Goal: Task Accomplishment & Management: Use online tool/utility

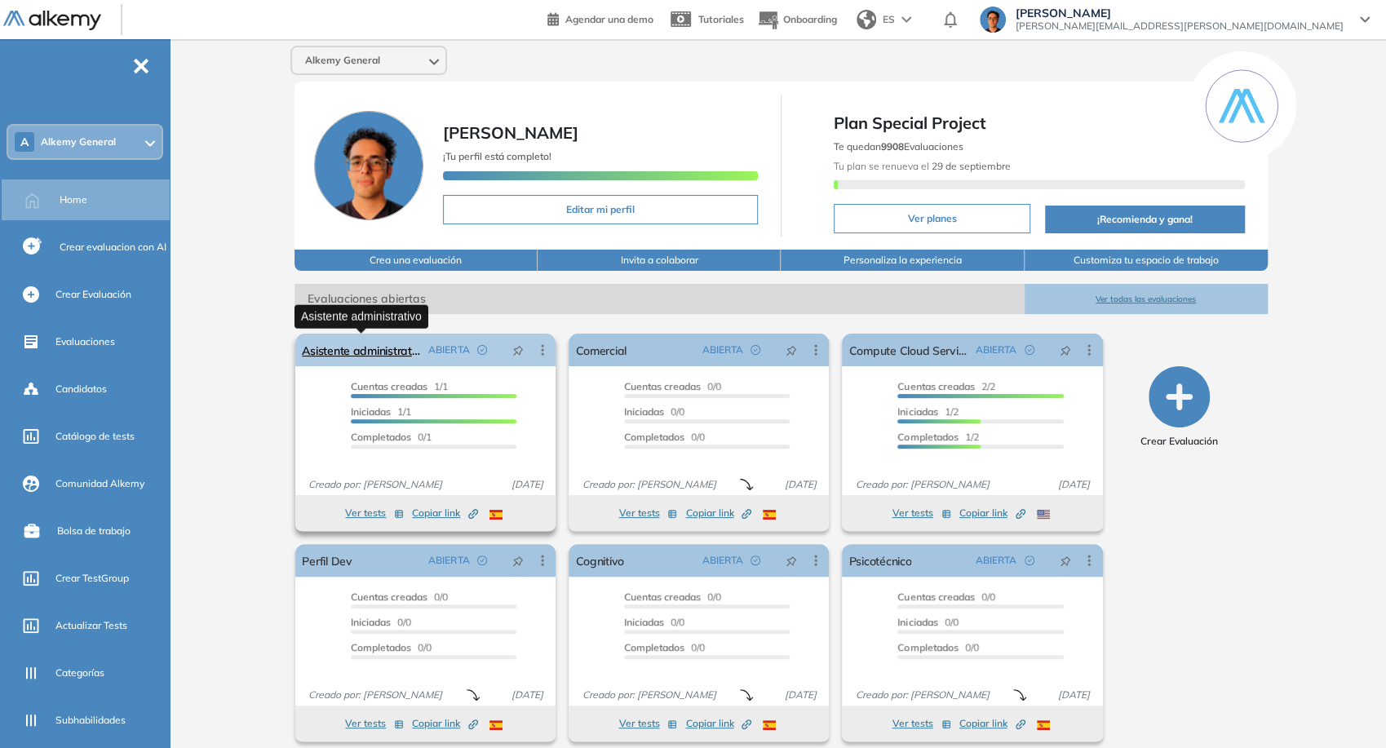
click at [351, 347] on link "Asistente administrativo" at bounding box center [362, 350] width 120 height 33
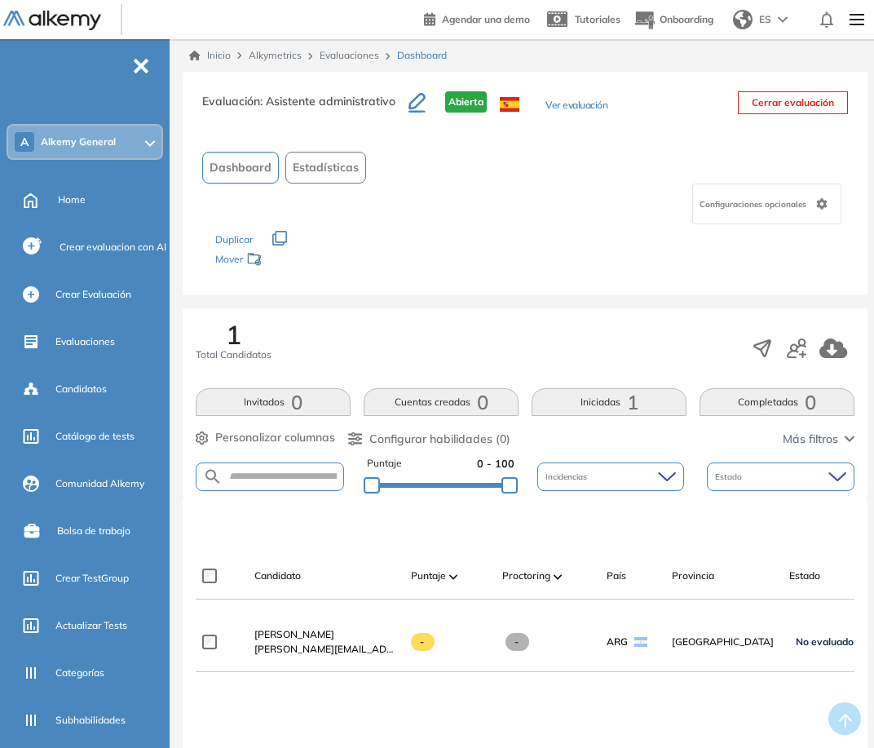
click at [560, 104] on button "Ver evaluación" at bounding box center [577, 106] width 62 height 17
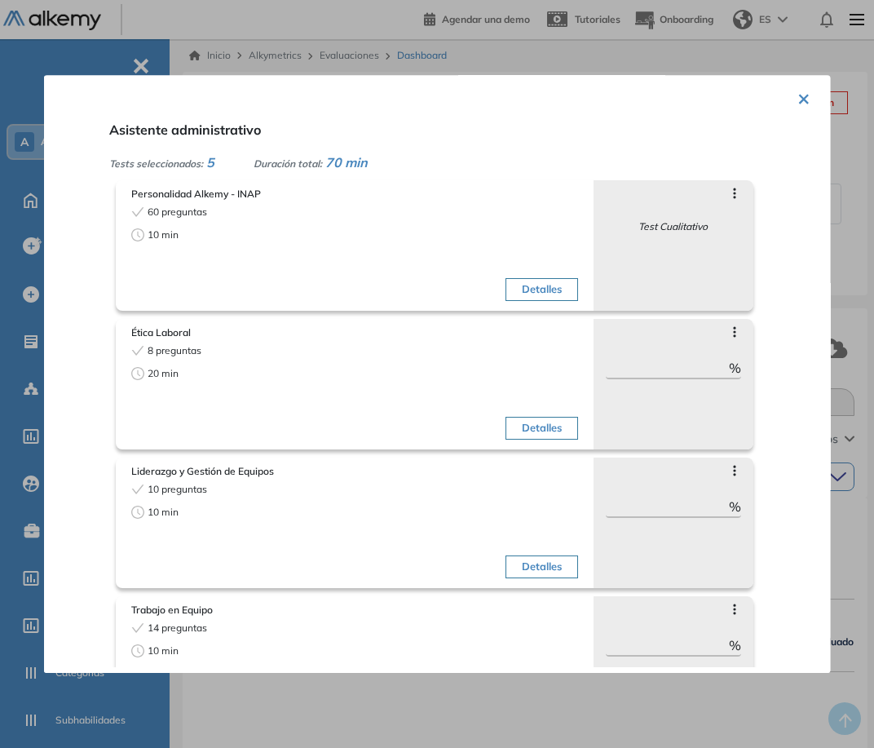
click at [537, 285] on button "Detalles" at bounding box center [542, 289] width 73 height 23
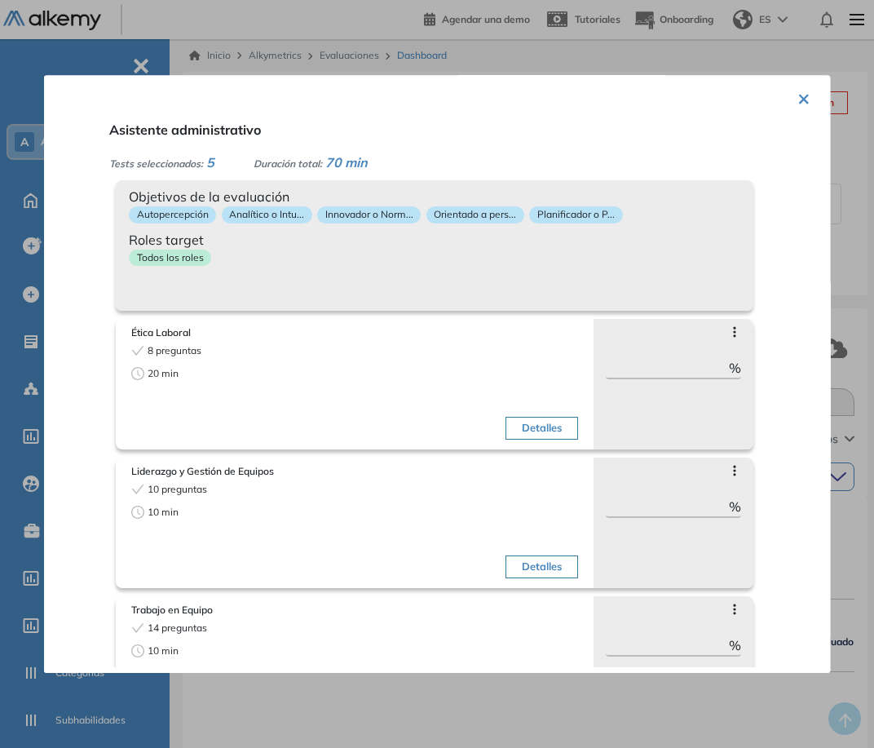
click at [537, 285] on div "Objetivos de la evaluación Autopercepción Analítico o Intu... Innovador o Norm.…" at bounding box center [435, 245] width 638 height 130
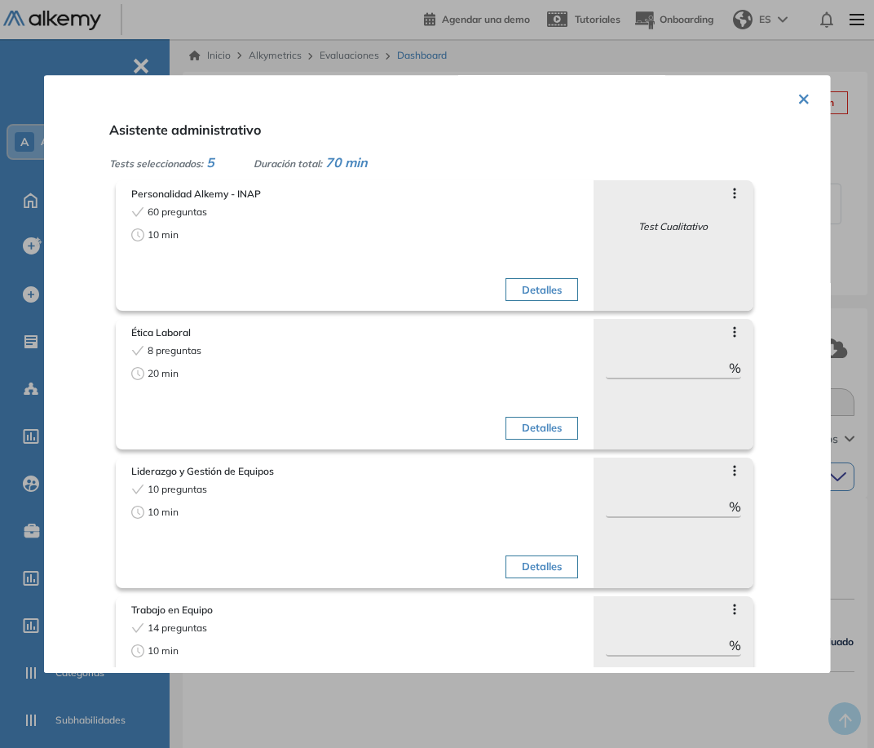
click at [799, 100] on button "×" at bounding box center [804, 98] width 13 height 32
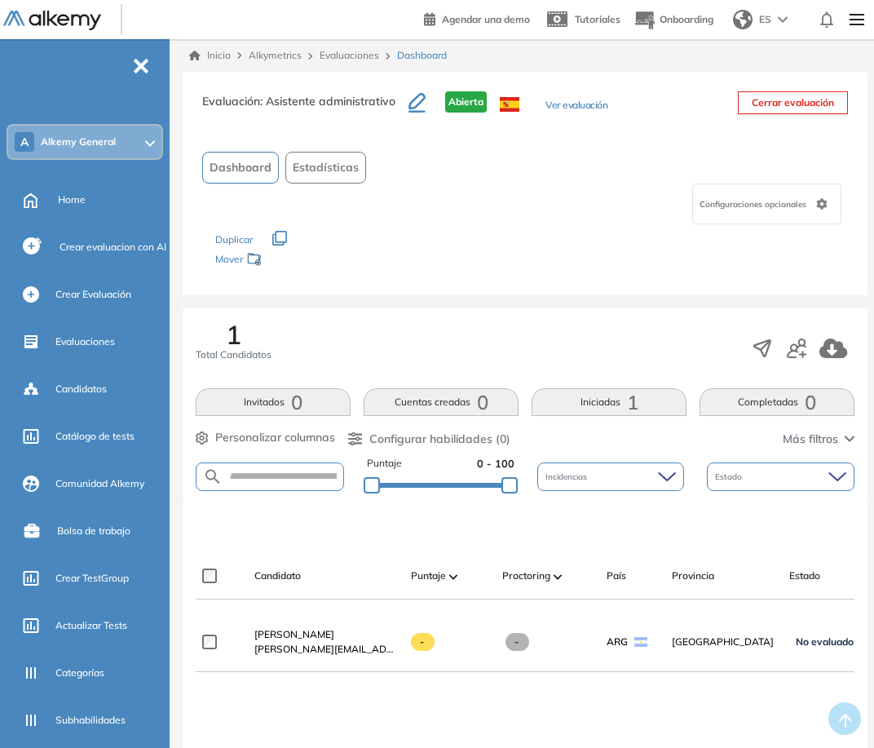
click at [763, 37] on div "Agendar una demo Tutoriales Onboarding ES [PERSON_NAME] [PERSON_NAME][EMAIL_ADD…" at bounding box center [647, 19] width 447 height 39
click at [765, 28] on div "ES" at bounding box center [762, 19] width 71 height 33
click at [772, 75] on li "ENGLISH" at bounding box center [776, 82] width 99 height 26
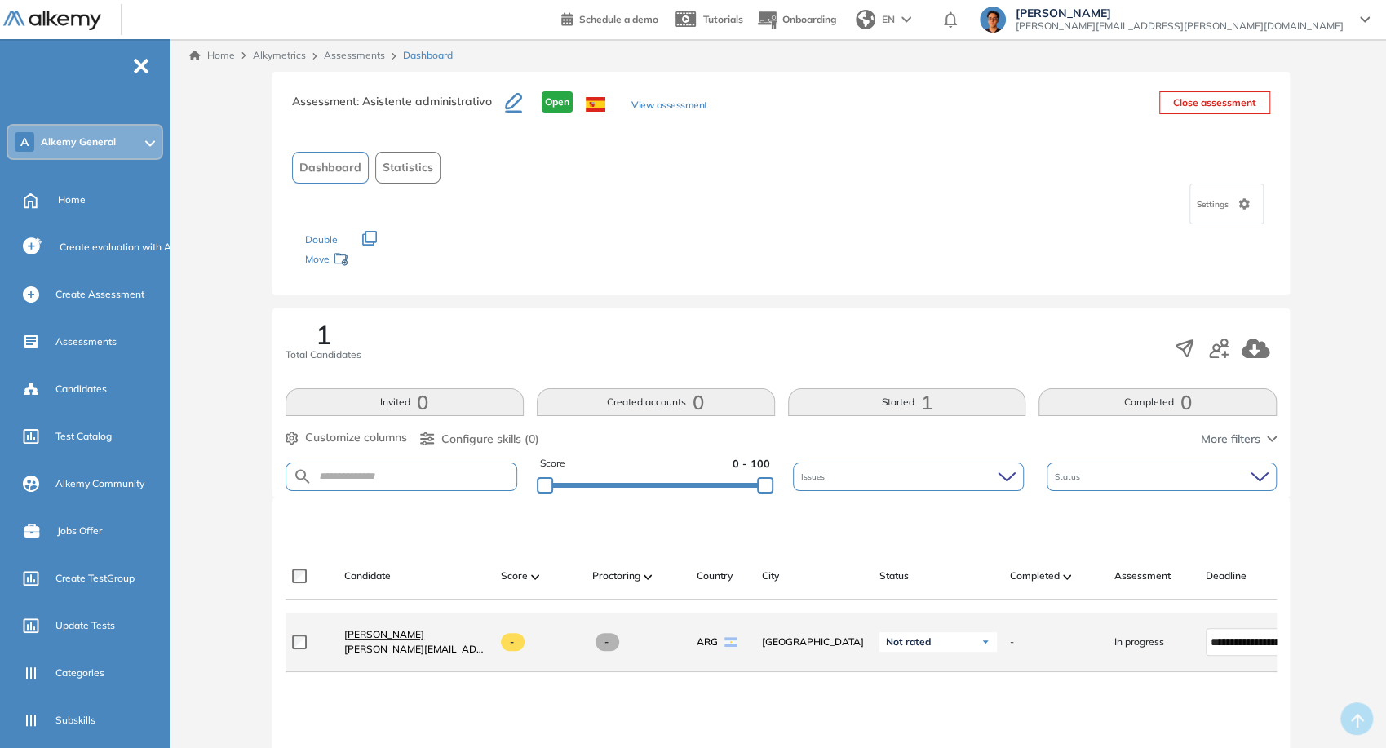
click at [381, 636] on span "[PERSON_NAME]" at bounding box center [384, 634] width 80 height 12
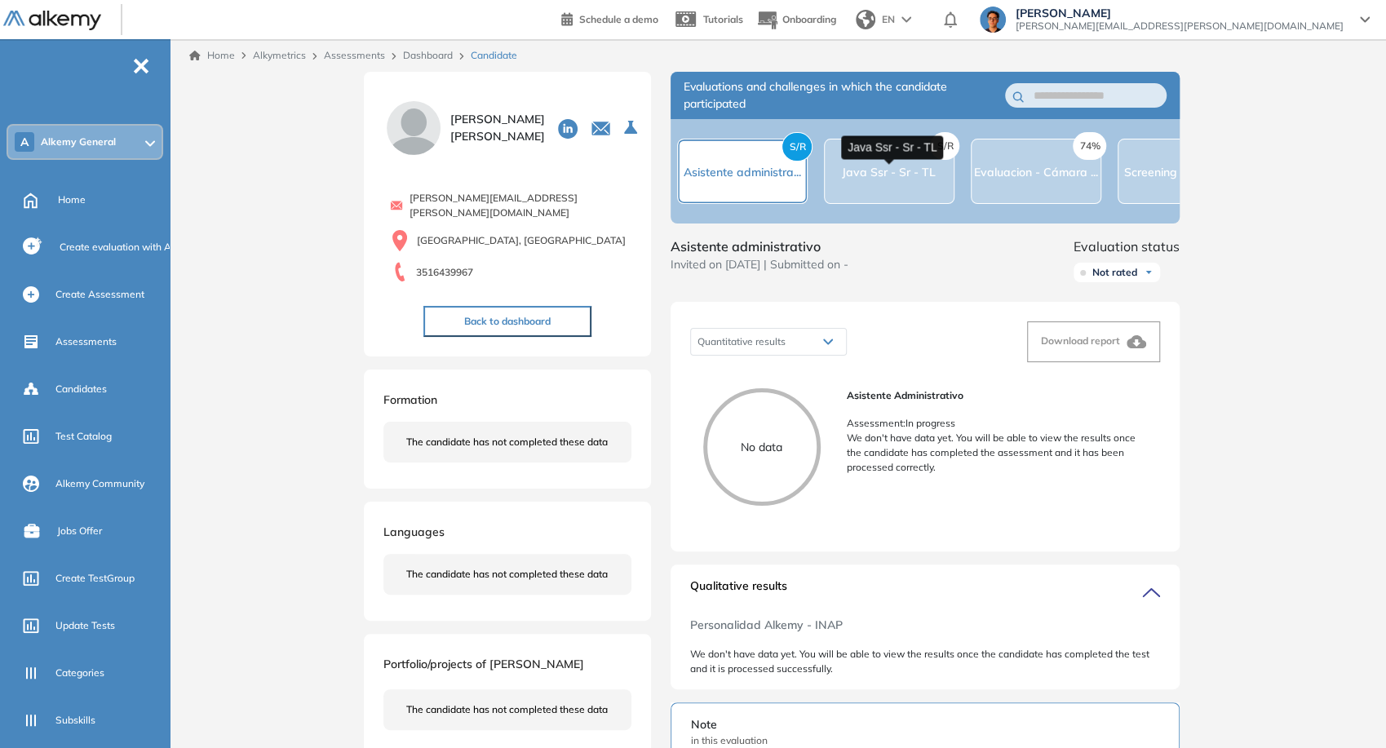
click at [897, 166] on span "Java Ssr - Sr - TL" at bounding box center [889, 172] width 94 height 15
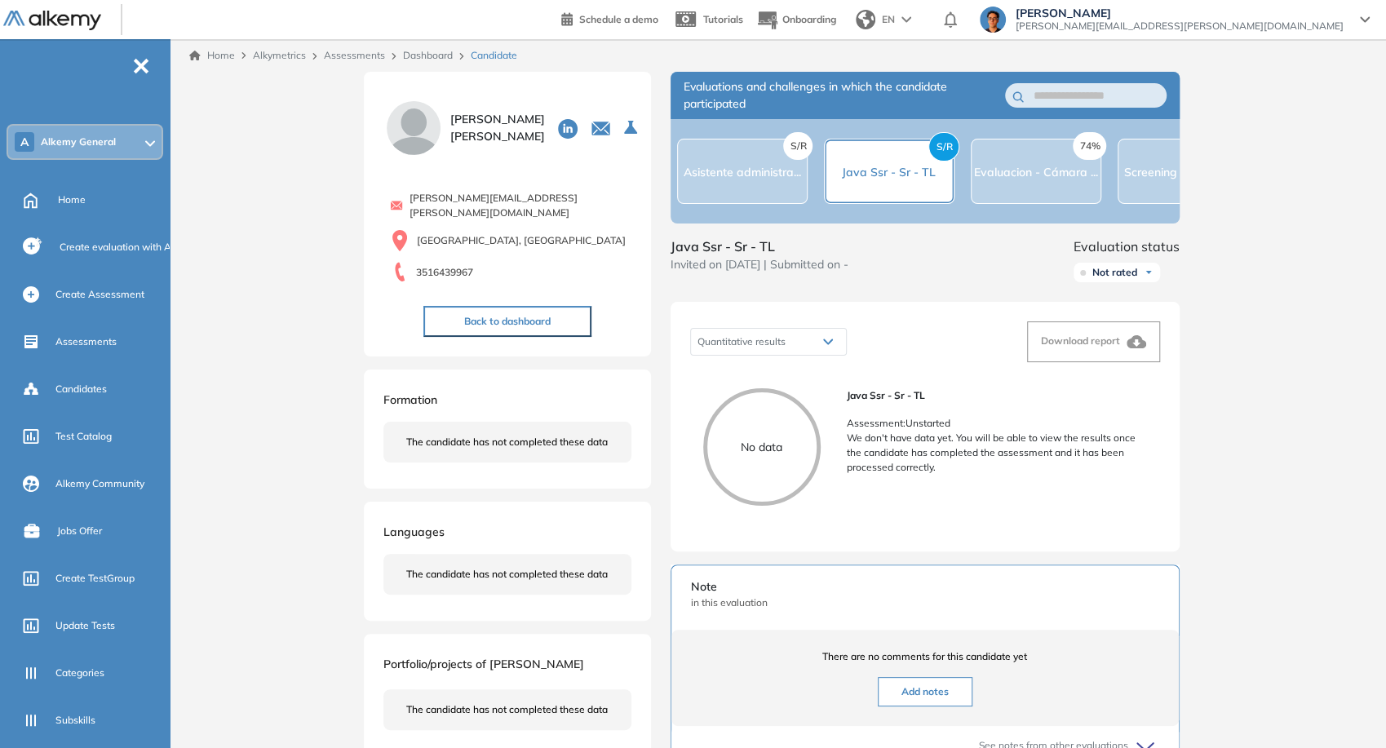
click at [997, 197] on div "74% Evaluacion - Cámara ..." at bounding box center [1036, 171] width 130 height 65
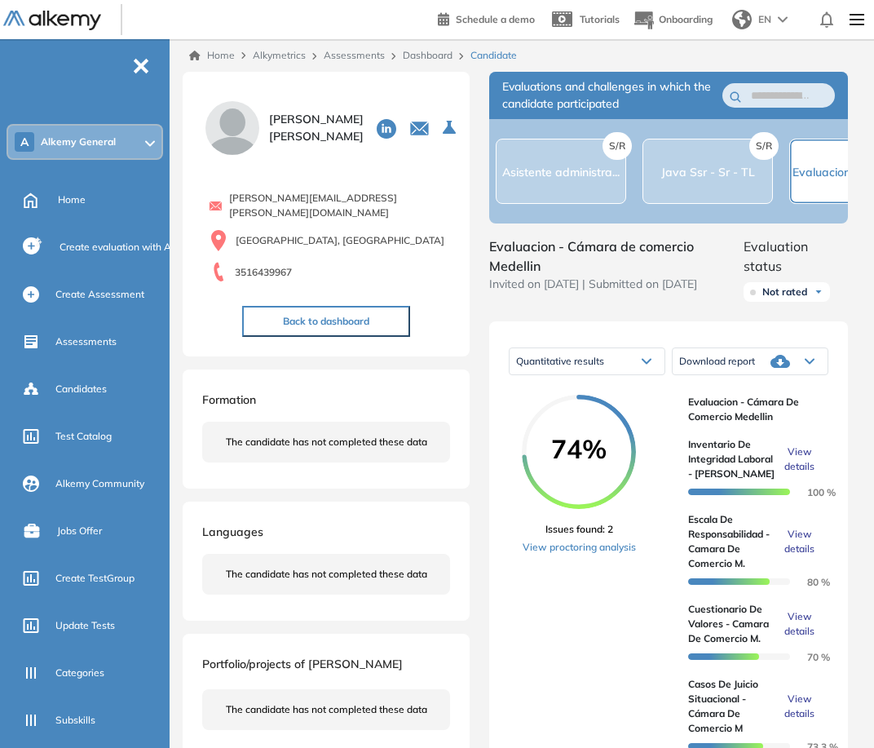
click at [447, 49] on link "Dashboard" at bounding box center [428, 55] width 50 height 12
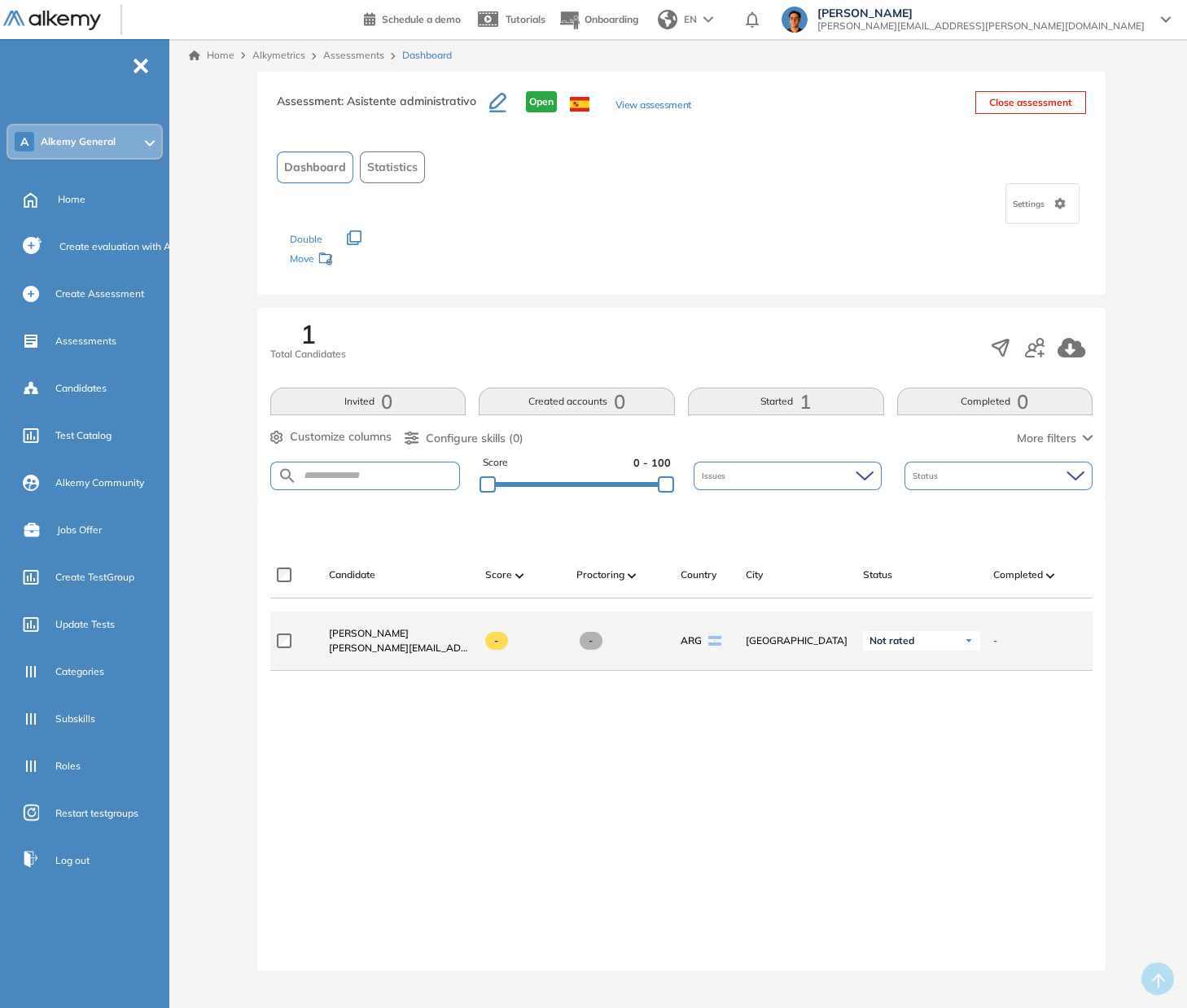
click at [293, 646] on label at bounding box center [291, 641] width 28 height 15
click at [362, 634] on span "[PERSON_NAME]" at bounding box center [369, 633] width 80 height 12
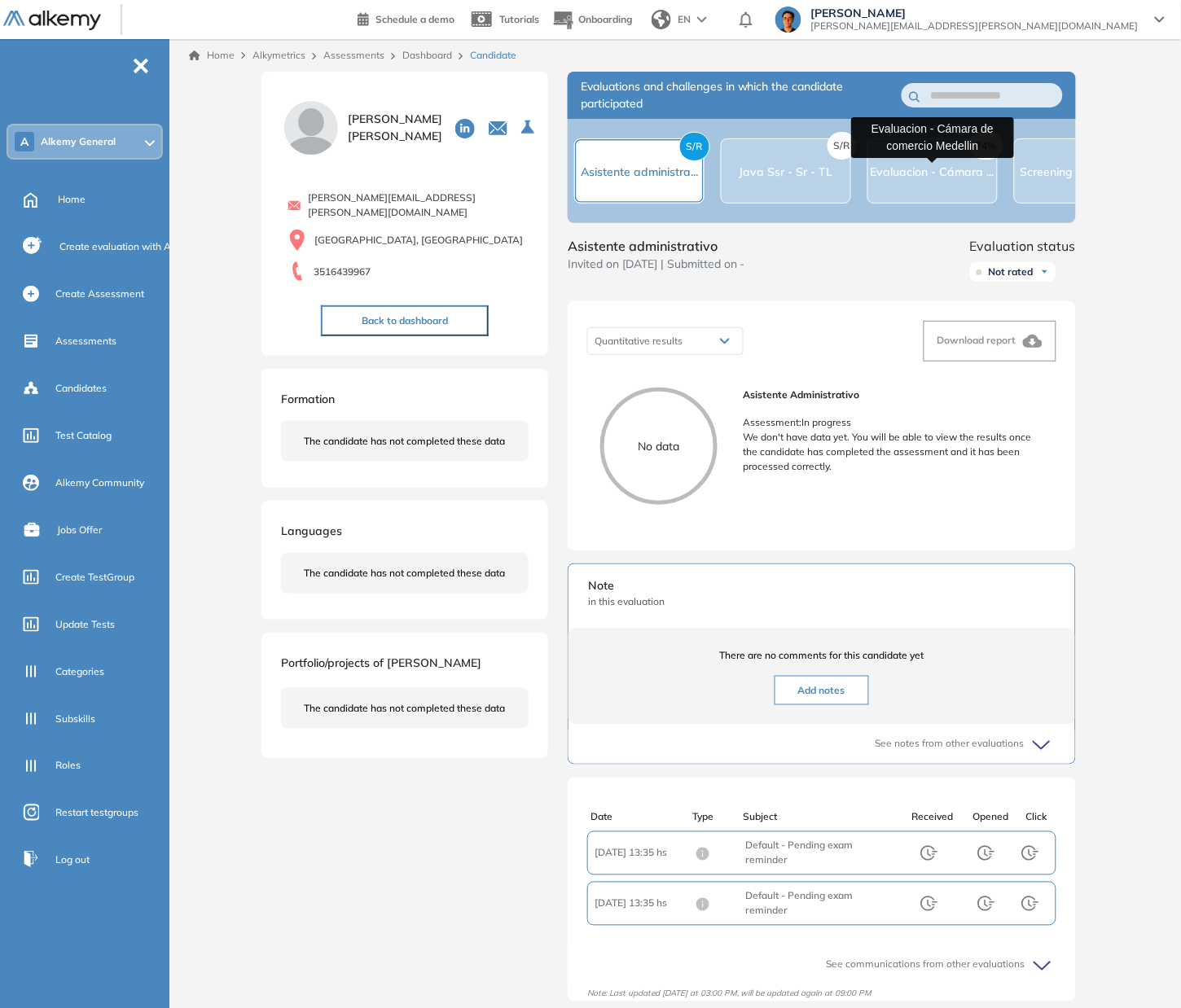
click at [895, 169] on span "Evaluacion - Cámara ..." at bounding box center [932, 172] width 124 height 15
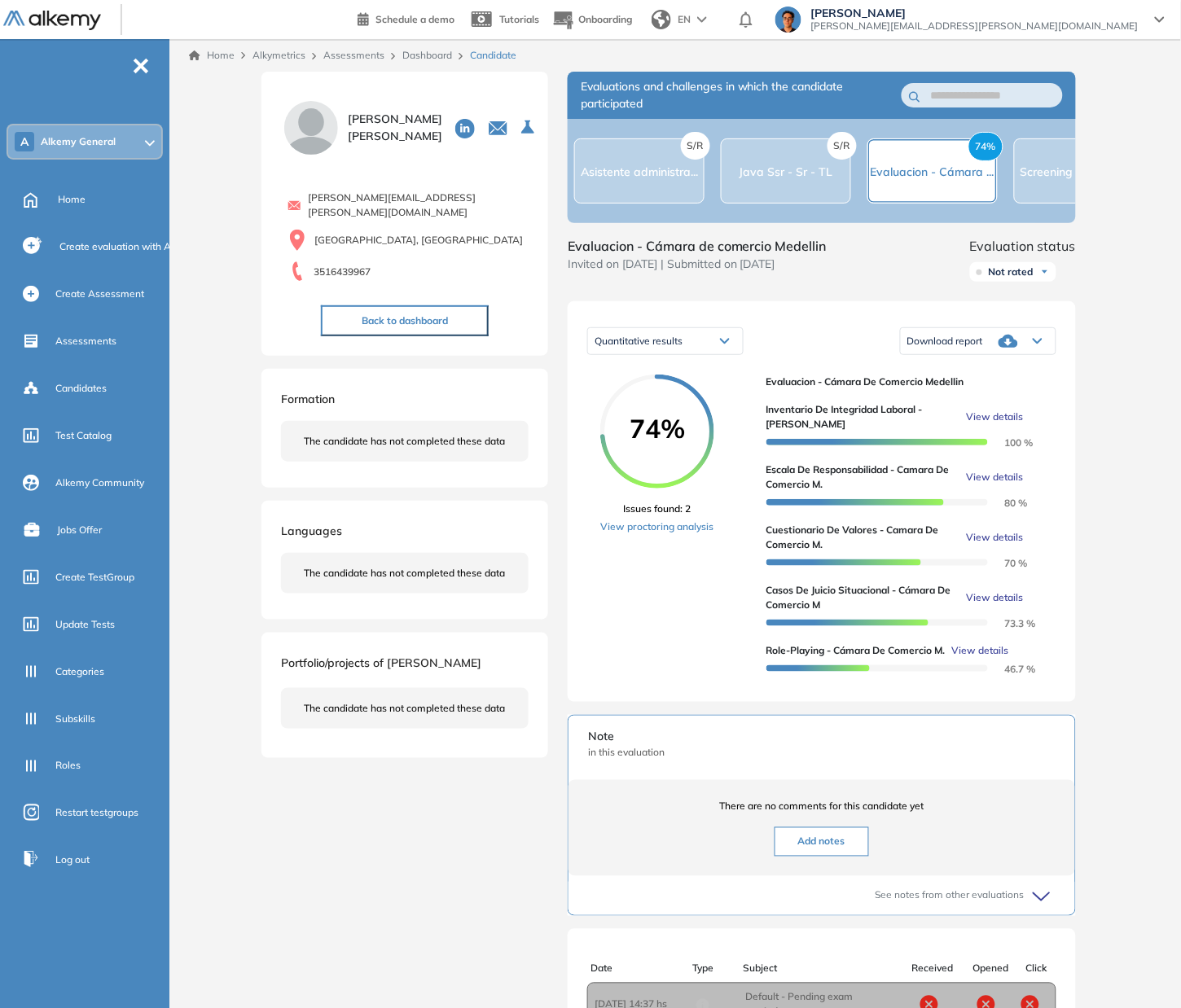
click at [439, 59] on link "Dashboard" at bounding box center [427, 55] width 50 height 12
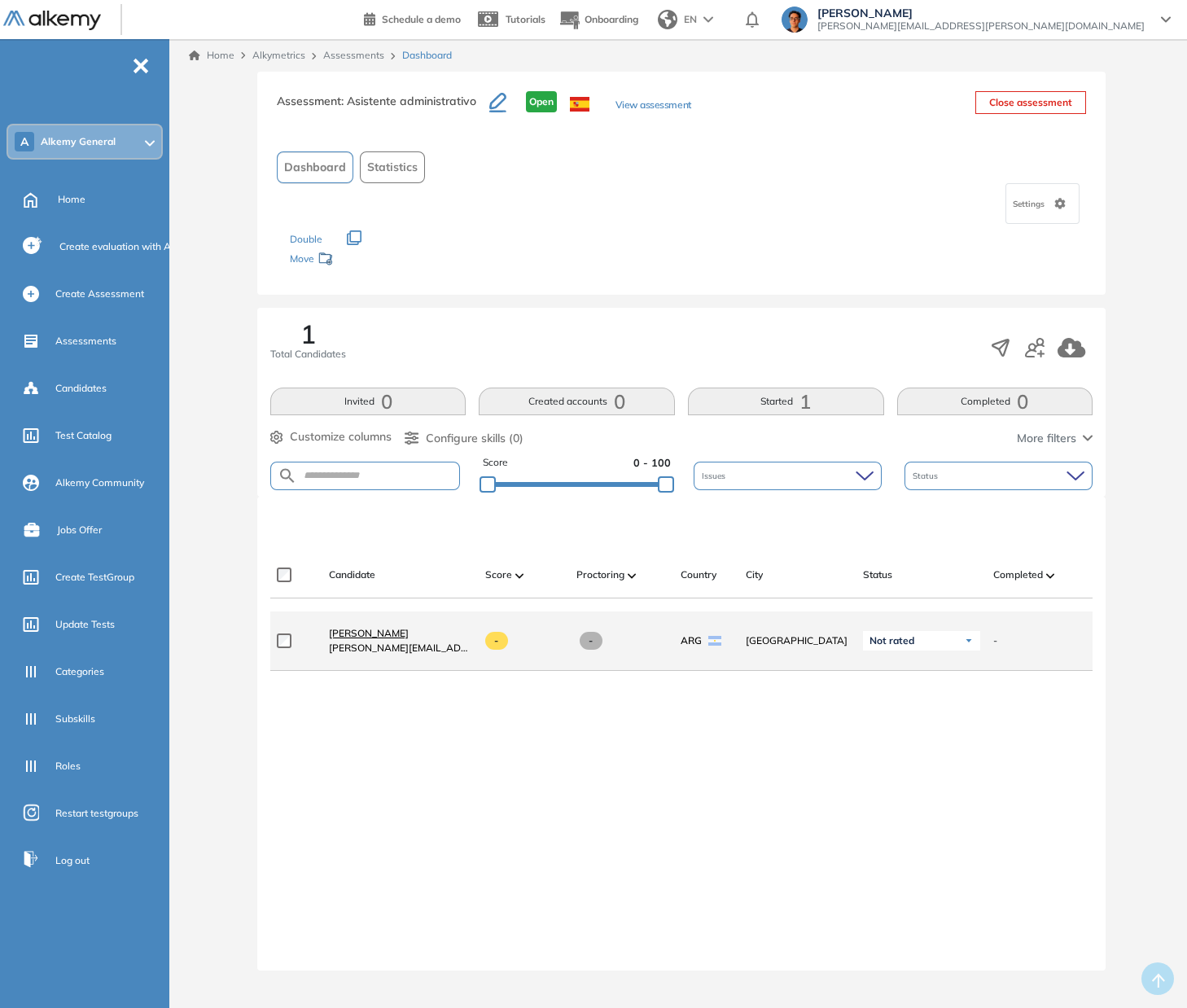
click at [362, 639] on span "[PERSON_NAME]" at bounding box center [369, 633] width 80 height 12
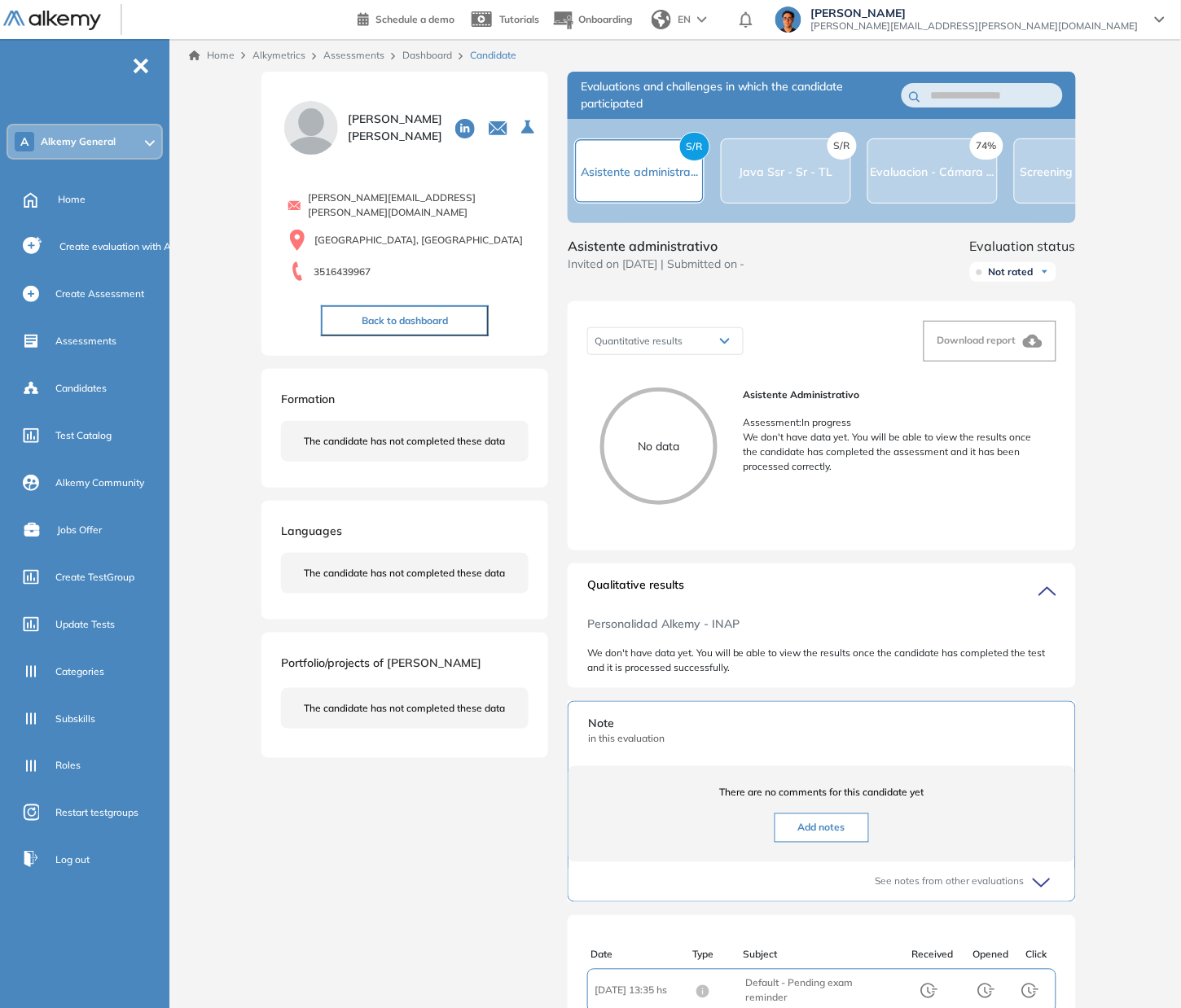
click at [927, 188] on div "74% Evaluacion - Cámara ..." at bounding box center [932, 171] width 130 height 65
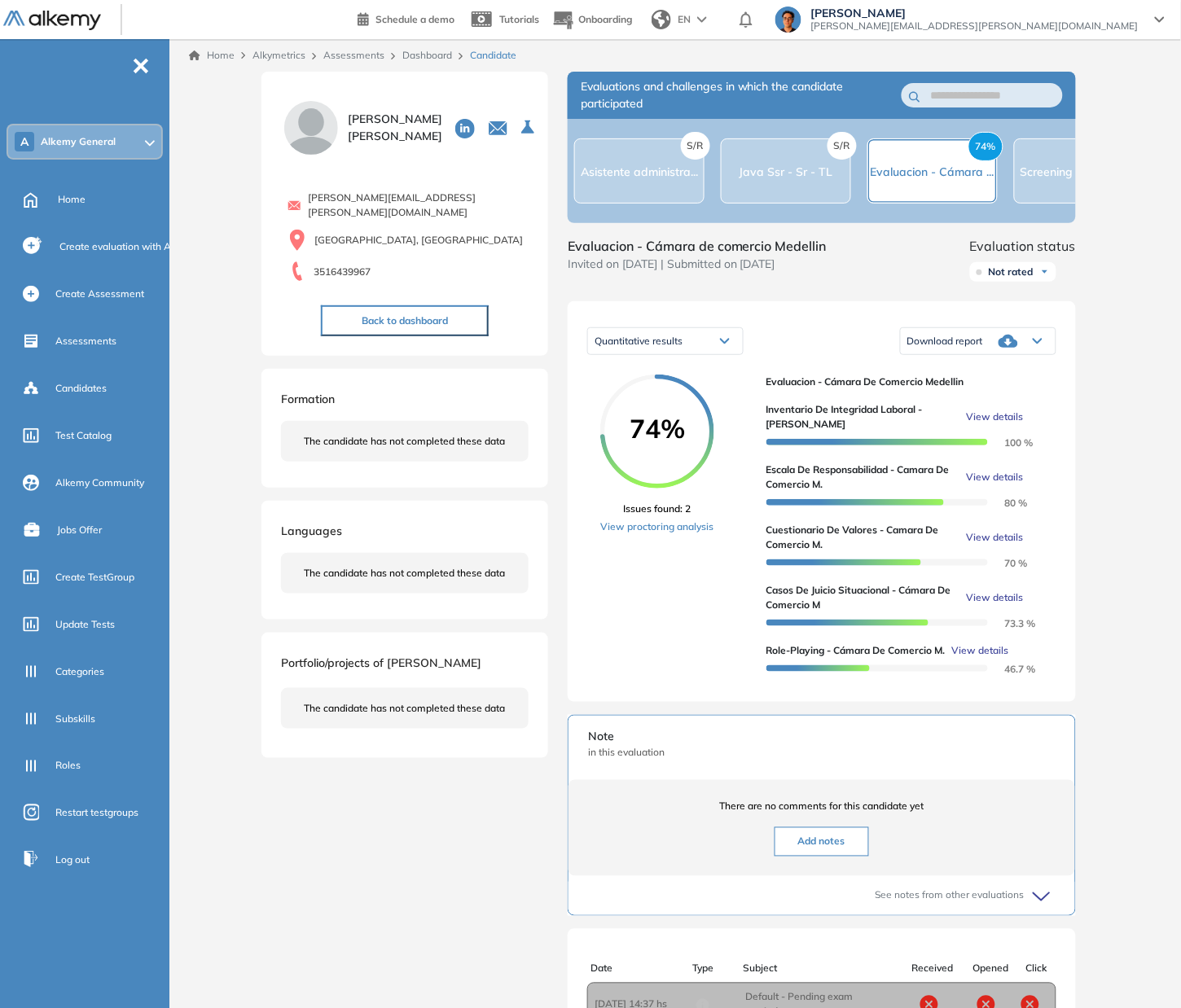
click at [721, 341] on div "Quantitative results" at bounding box center [665, 341] width 155 height 26
click at [695, 533] on link "View proctoring analysis" at bounding box center [657, 526] width 114 height 15
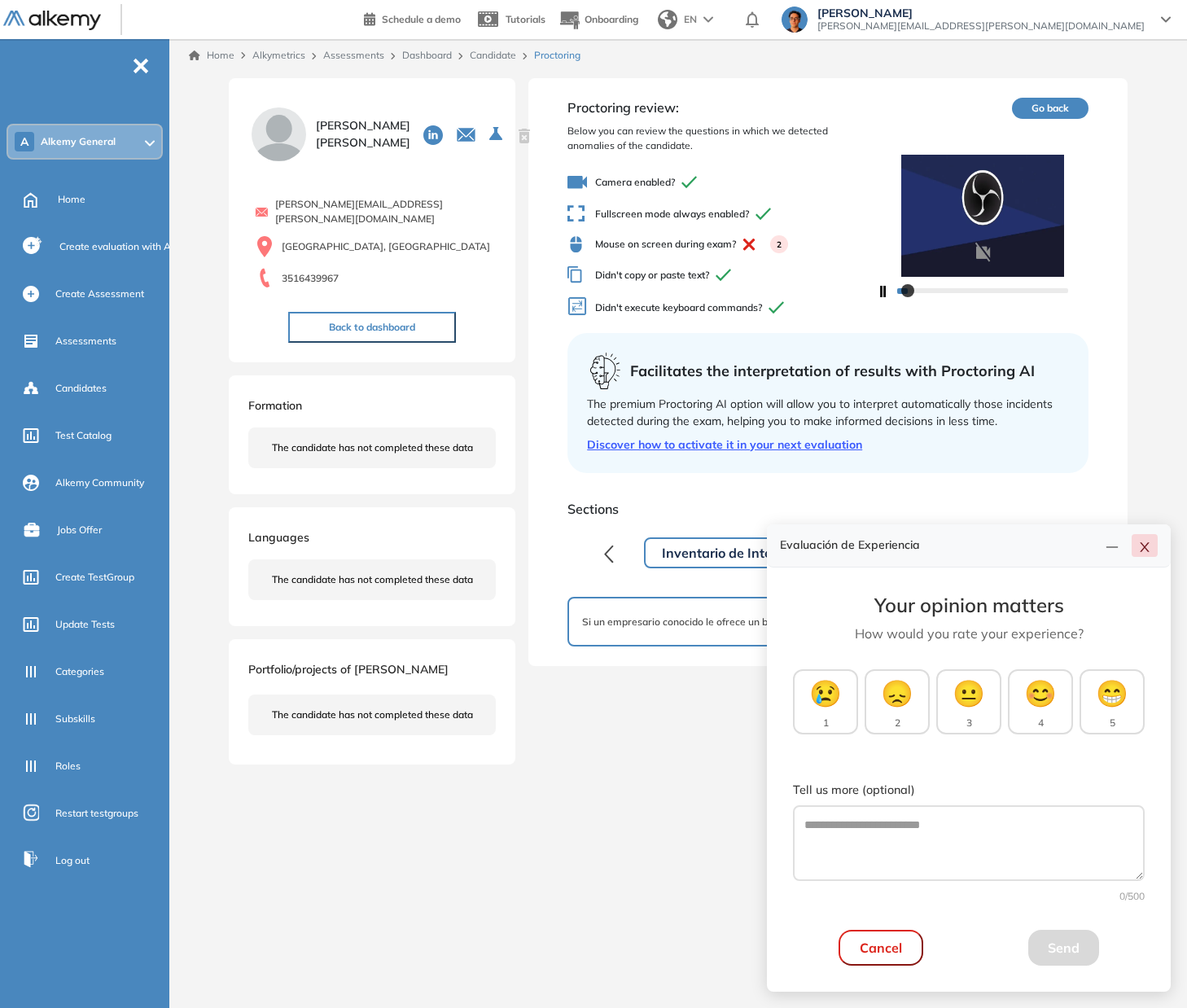
click at [1147, 557] on button "button" at bounding box center [1145, 545] width 26 height 23
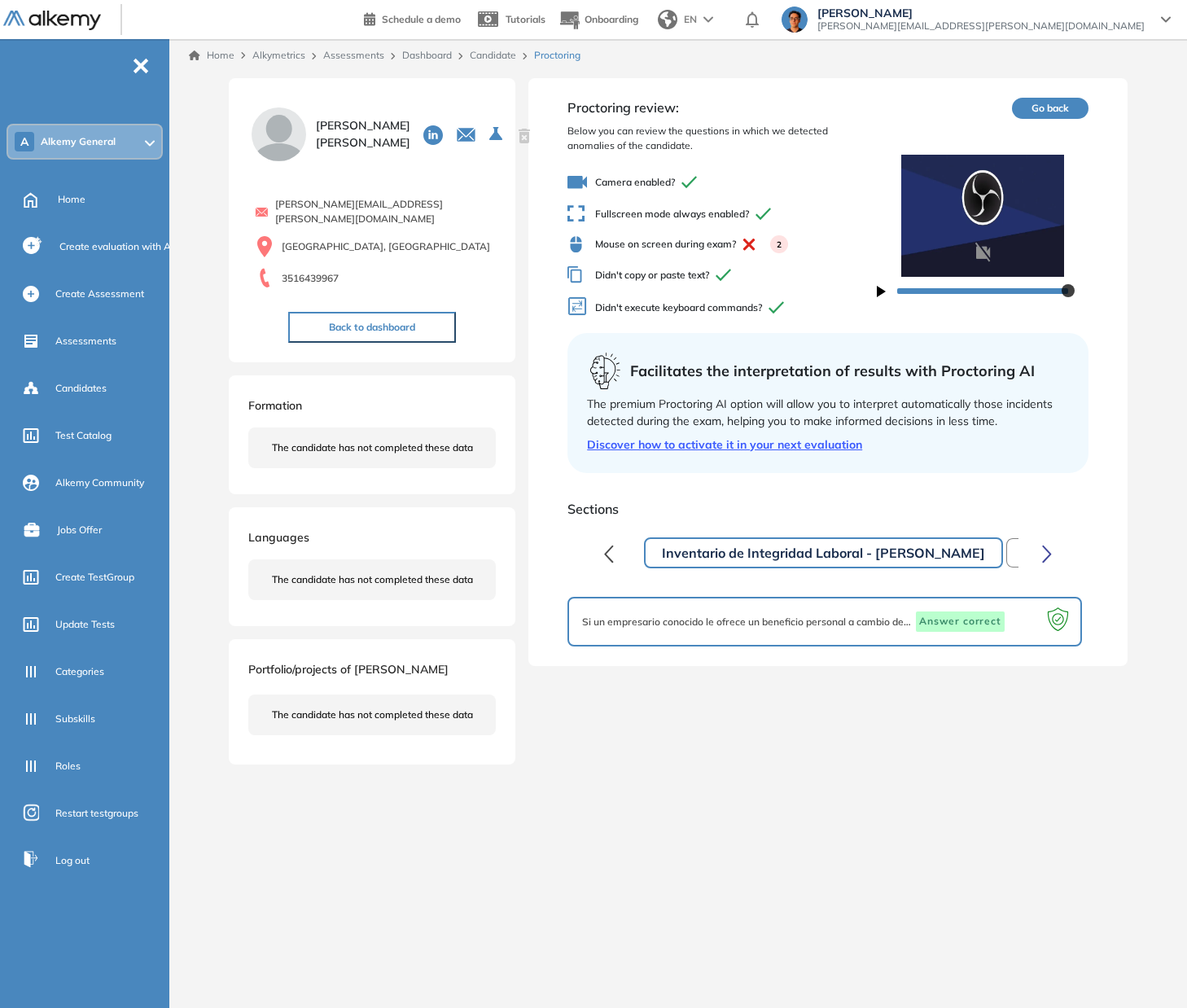
click at [1057, 554] on button "button" at bounding box center [1046, 552] width 31 height 33
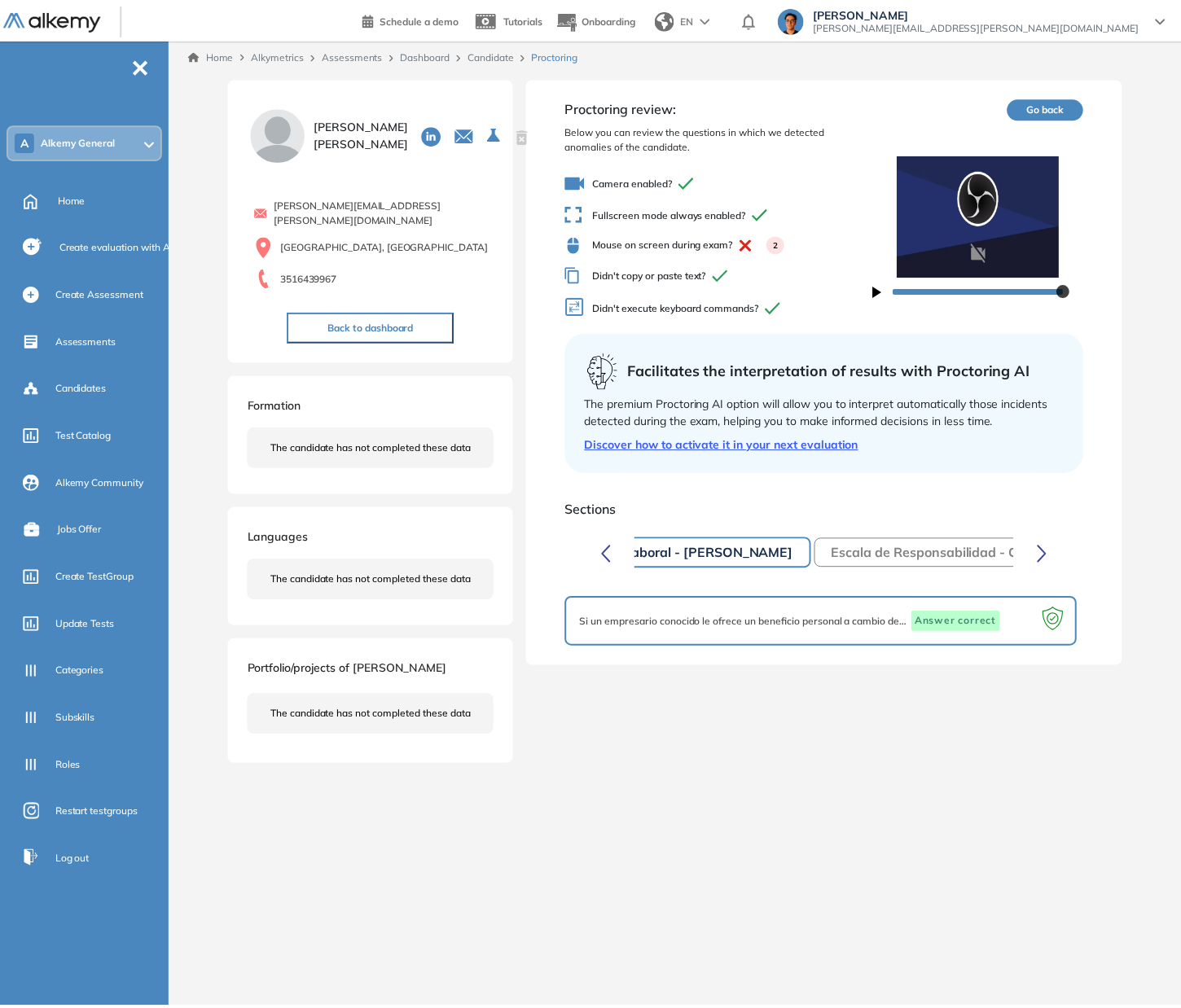
scroll to position [0, 190]
click at [895, 568] on div "Inventario de Integridad Laboral - [PERSON_NAME] Escala de Responsabilidad - Ca…" at bounding box center [829, 553] width 381 height 36
click at [907, 556] on button "Escala de Responsabilidad - Camara de comercio M." at bounding box center [994, 552] width 356 height 29
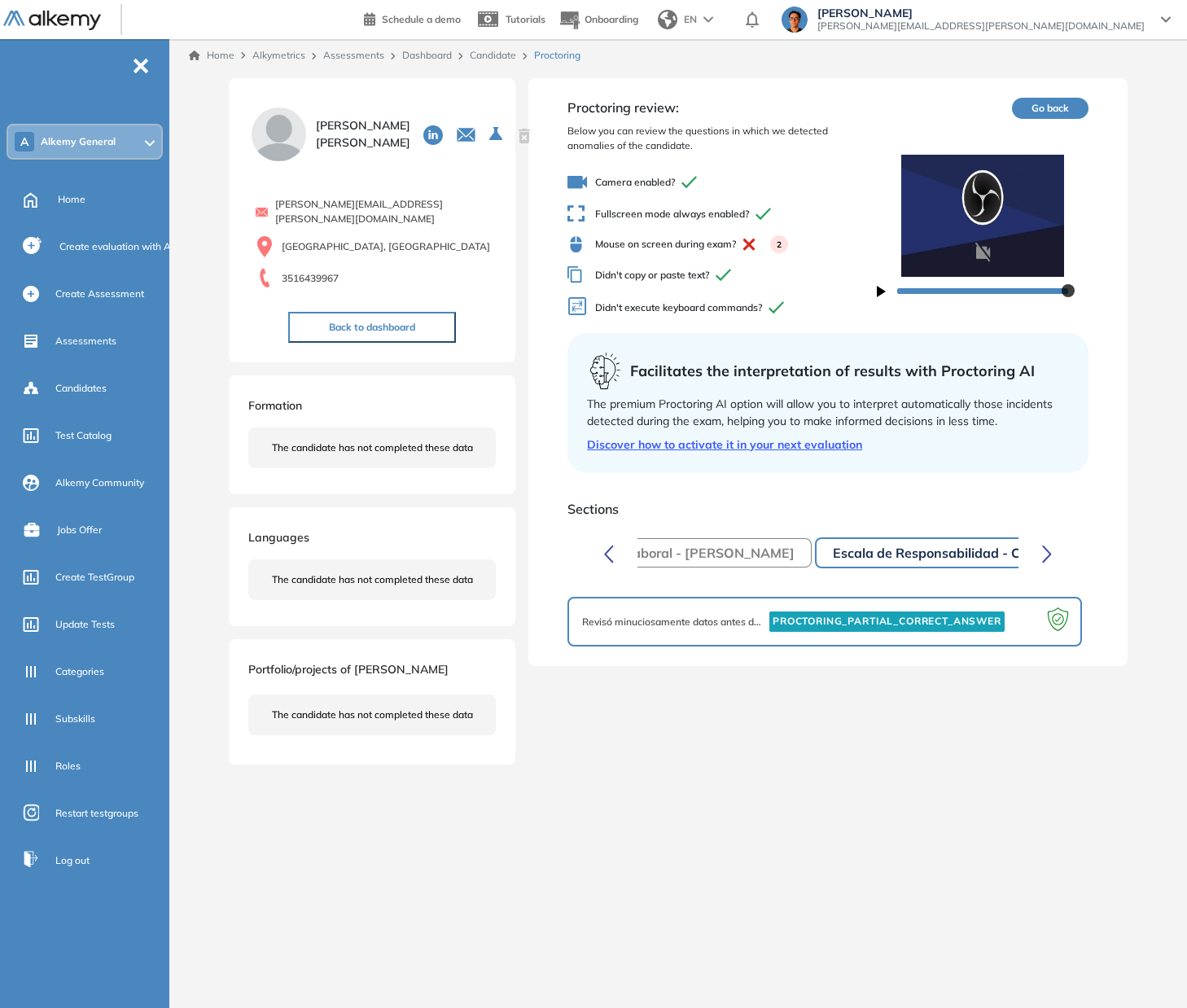
click at [497, 56] on link "Candidate" at bounding box center [493, 55] width 46 height 12
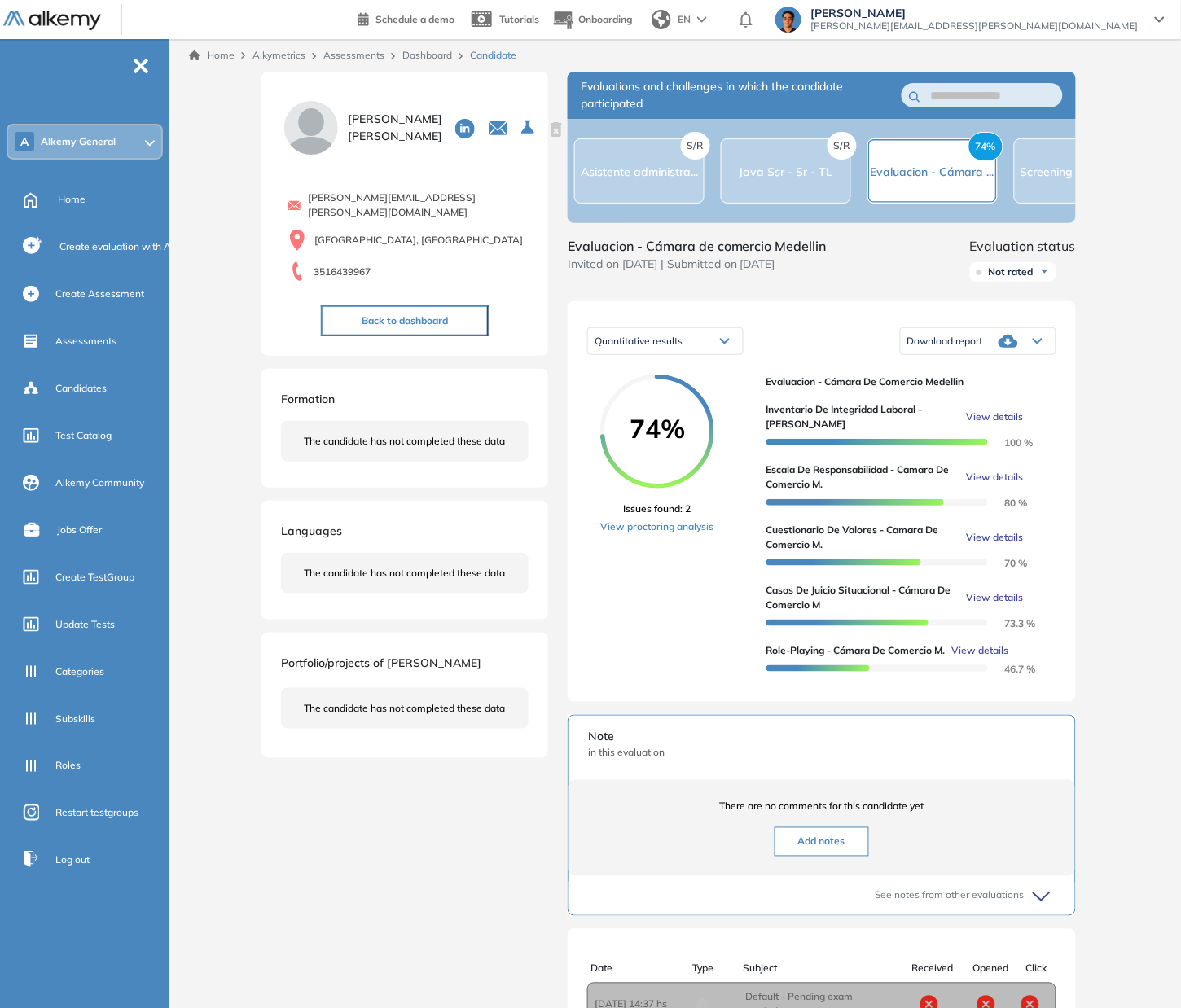
click at [1000, 431] on div "Inventario de Integridad Laboral - [PERSON_NAME] View details" at bounding box center [903, 416] width 277 height 29
click at [993, 424] on span "View details" at bounding box center [994, 416] width 57 height 15
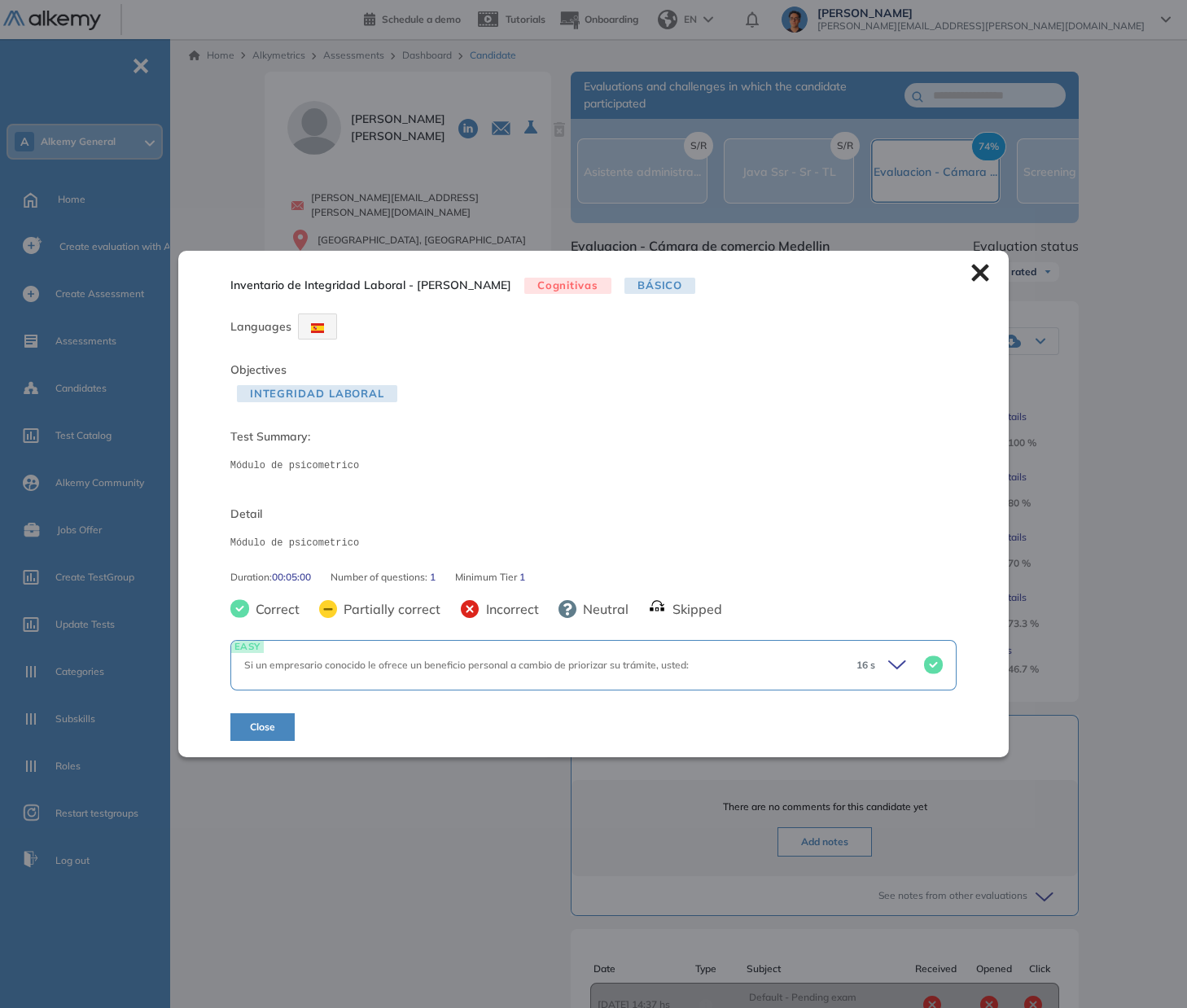
click at [971, 280] on icon at bounding box center [980, 272] width 18 height 18
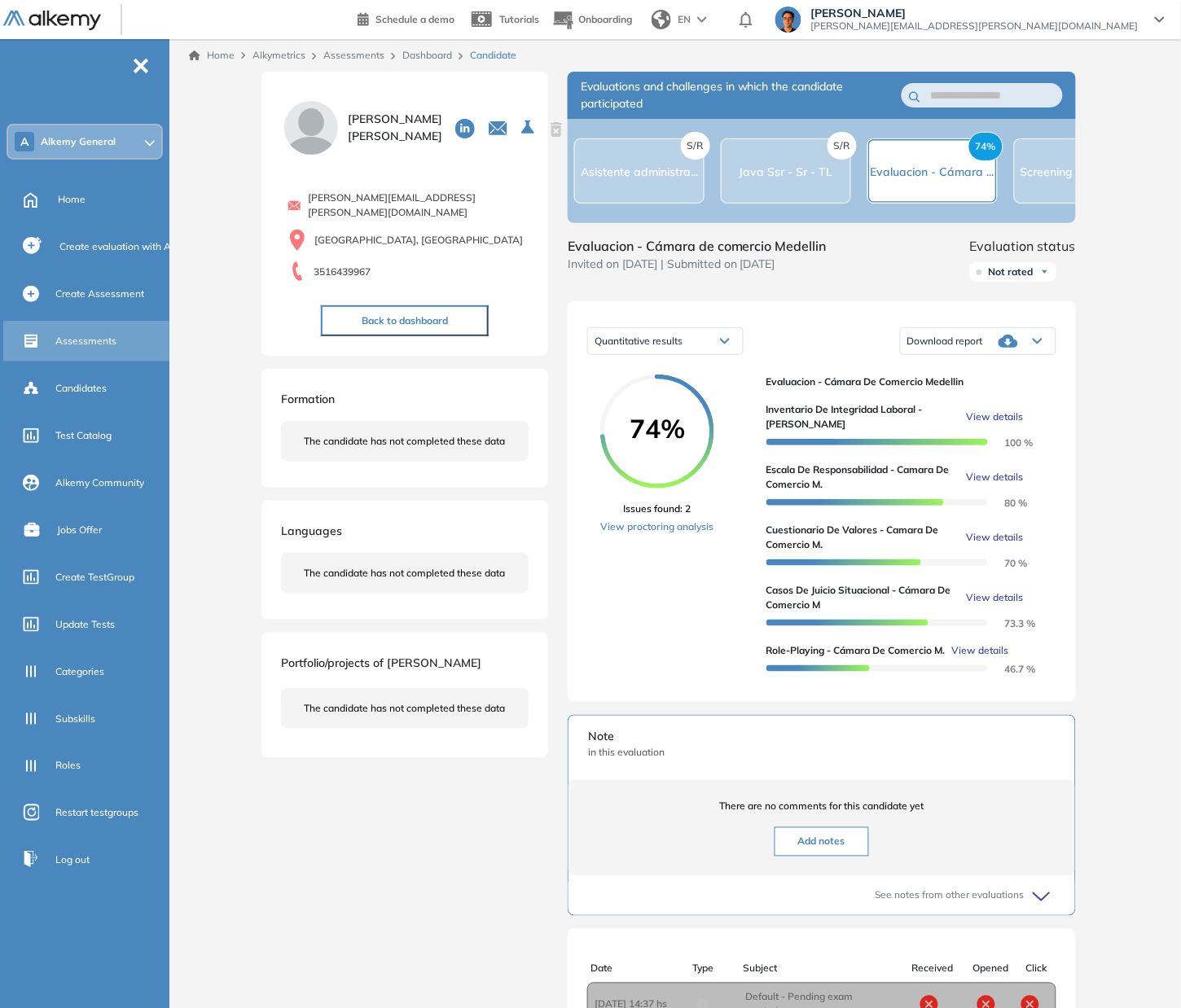
click at [84, 342] on span "Assessments" at bounding box center [85, 340] width 61 height 15
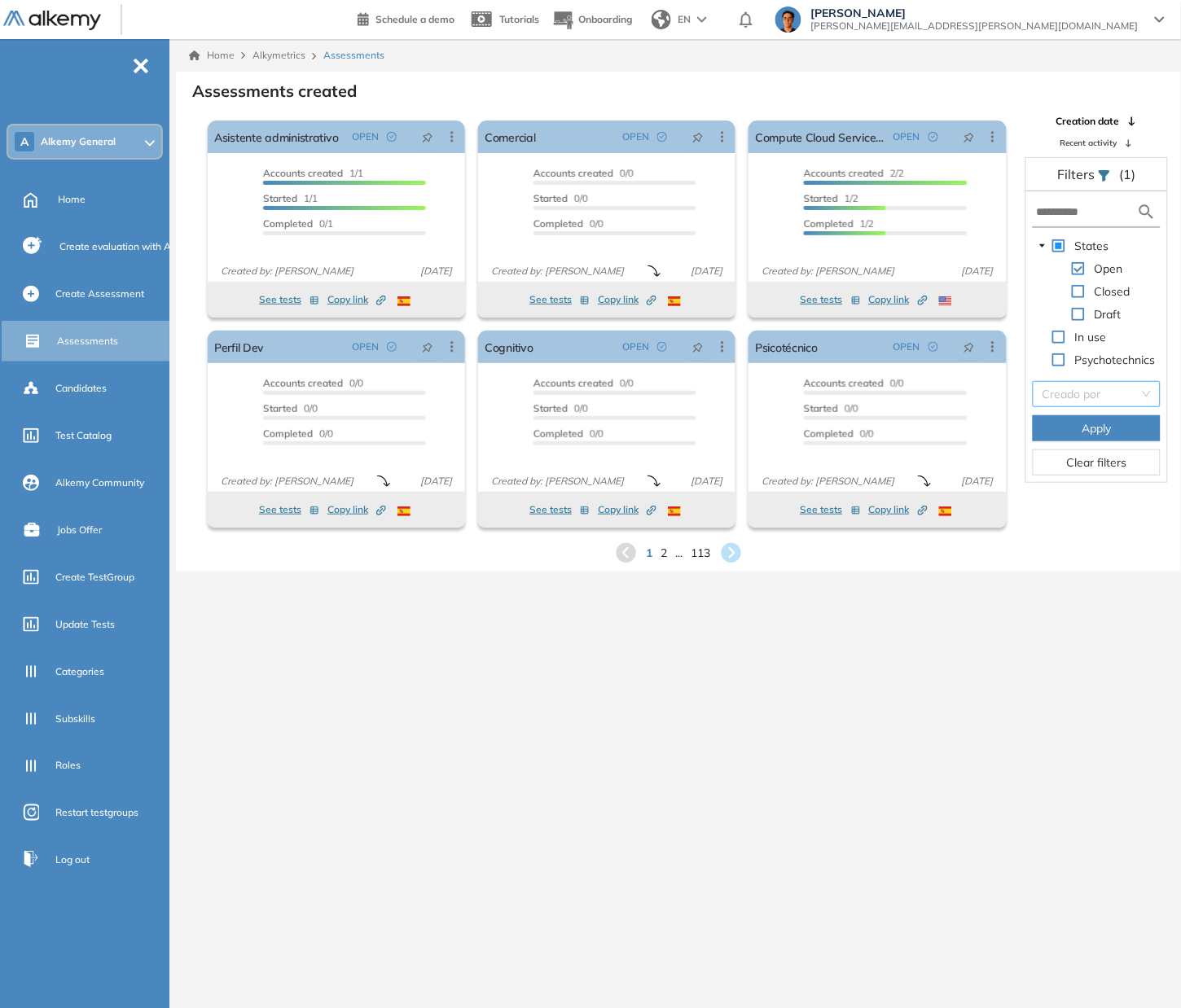
click at [1096, 391] on input "search" at bounding box center [1090, 394] width 97 height 24
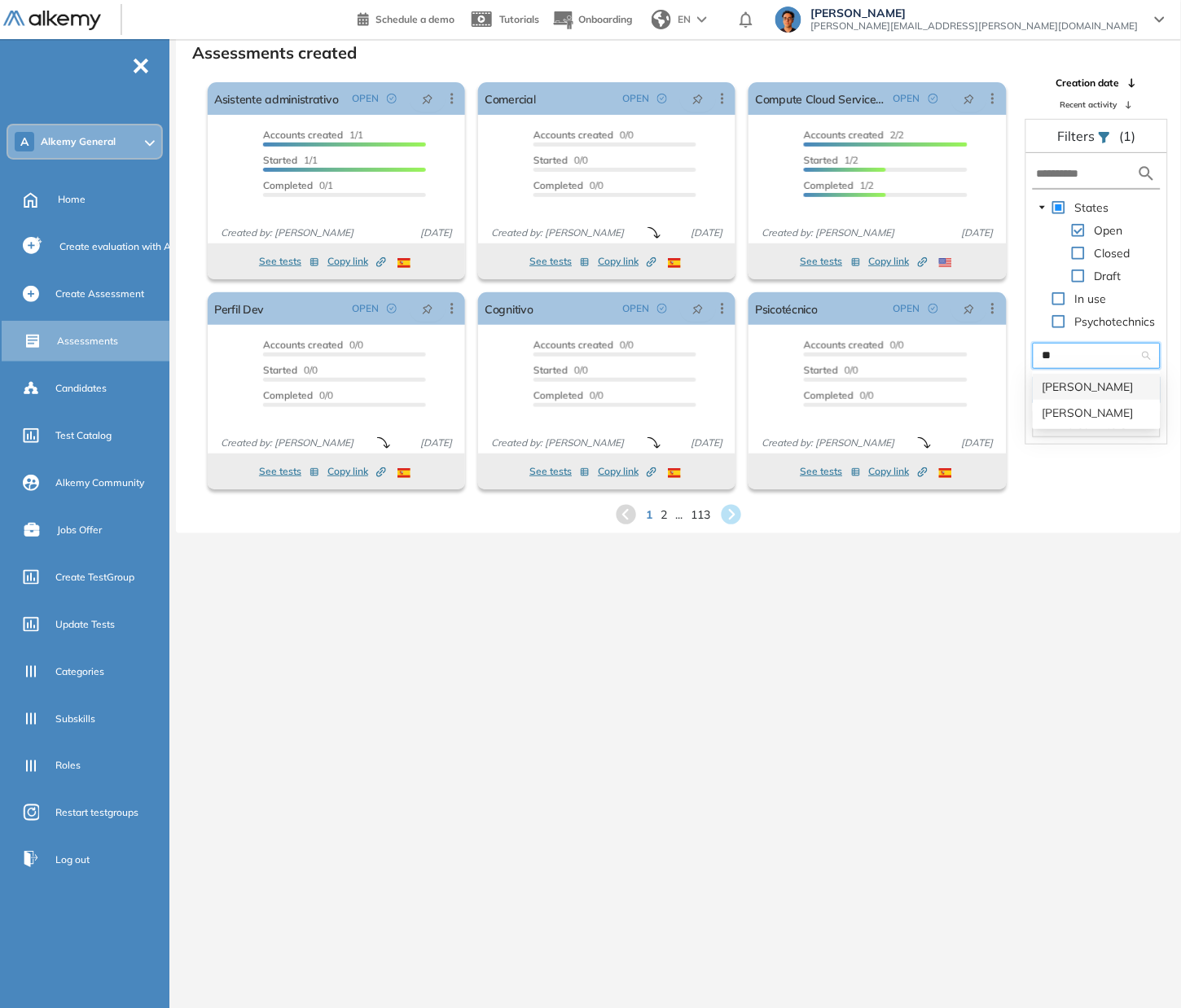
type input "***"
click at [1101, 390] on div "[PERSON_NAME]" at bounding box center [1096, 386] width 108 height 18
click at [1097, 396] on span "Apply" at bounding box center [1095, 390] width 29 height 18
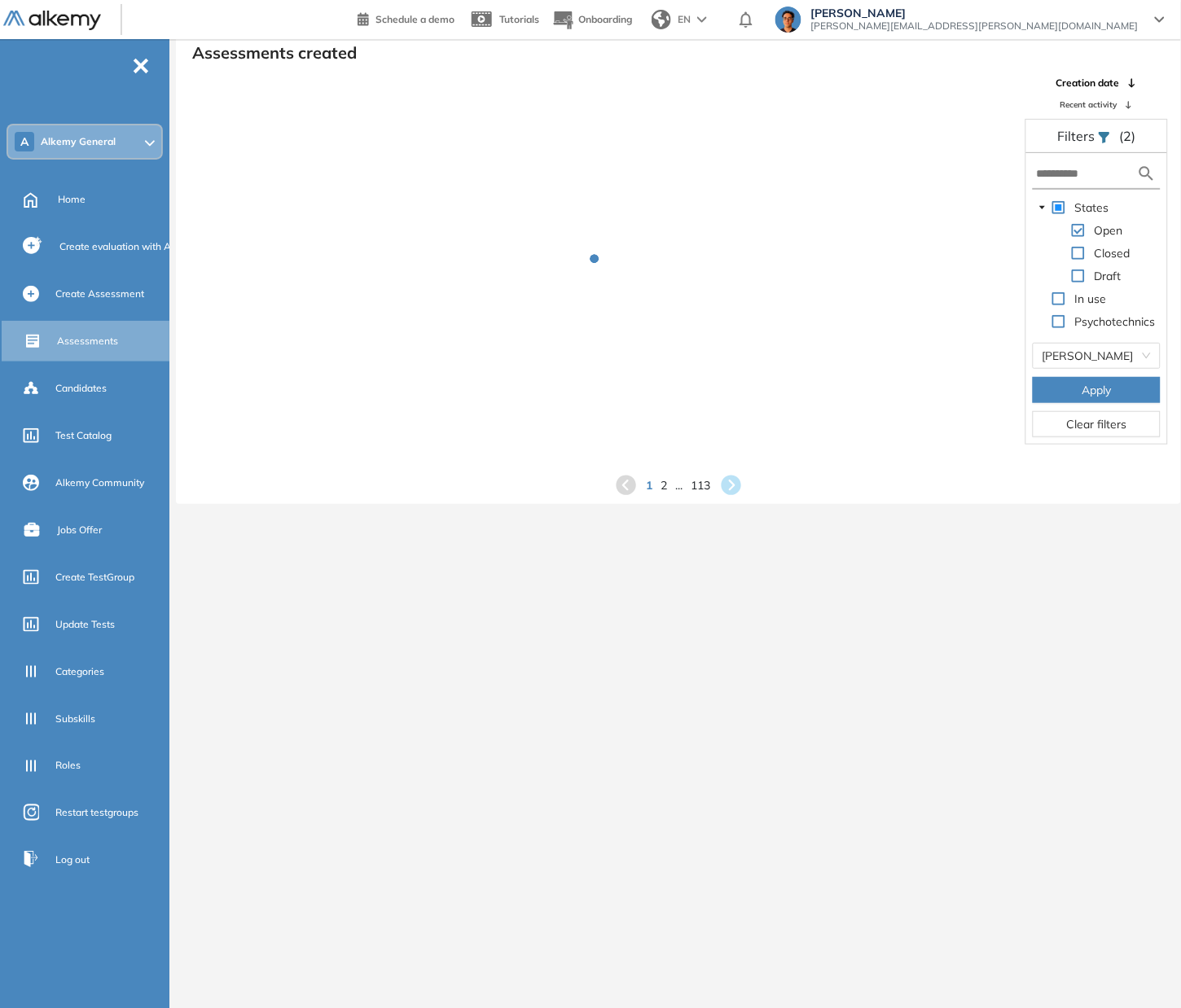
click at [1097, 396] on span "Apply" at bounding box center [1095, 390] width 29 height 18
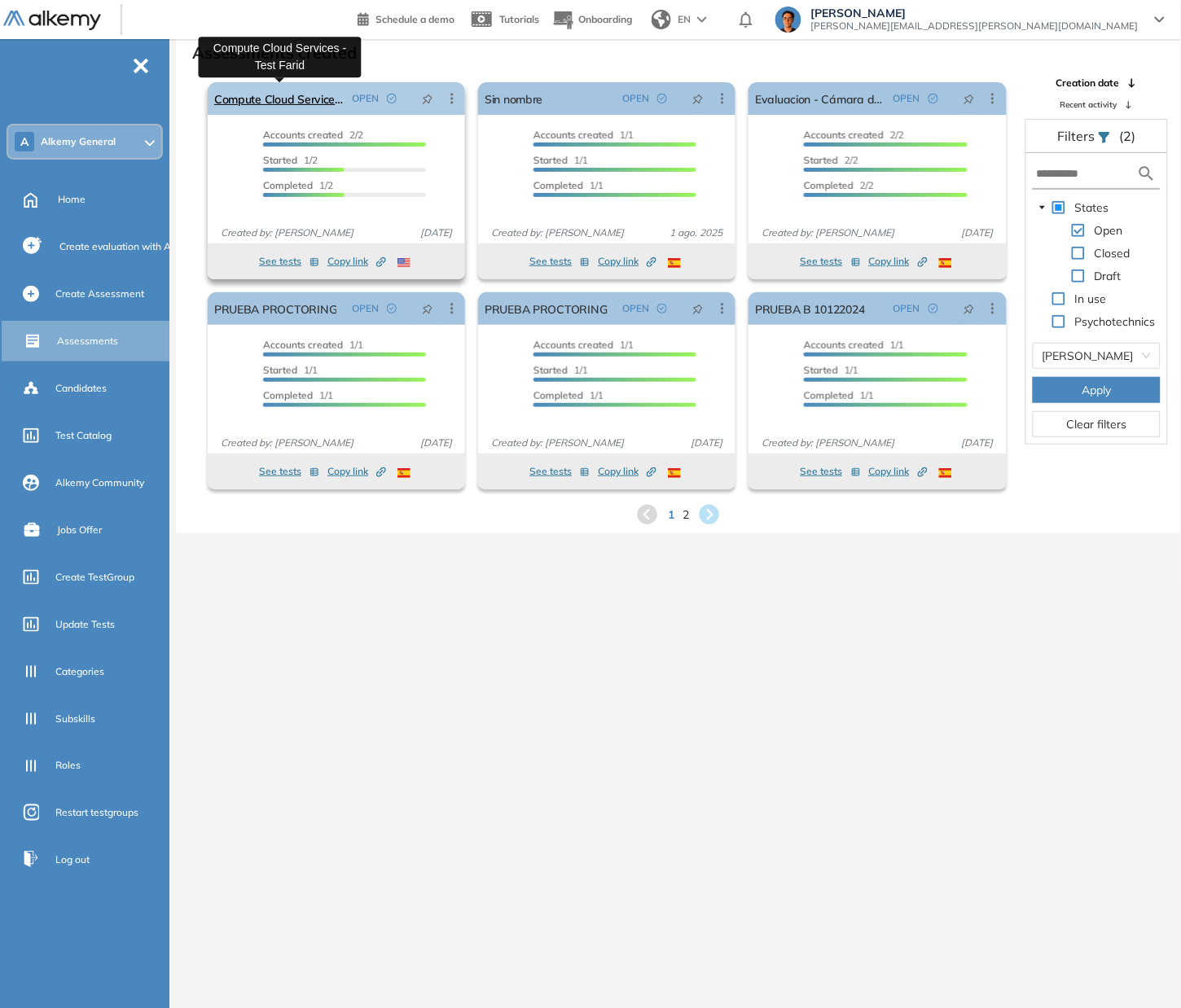
click at [311, 102] on link "Compute Cloud Services - Test Farid" at bounding box center [280, 98] width 131 height 33
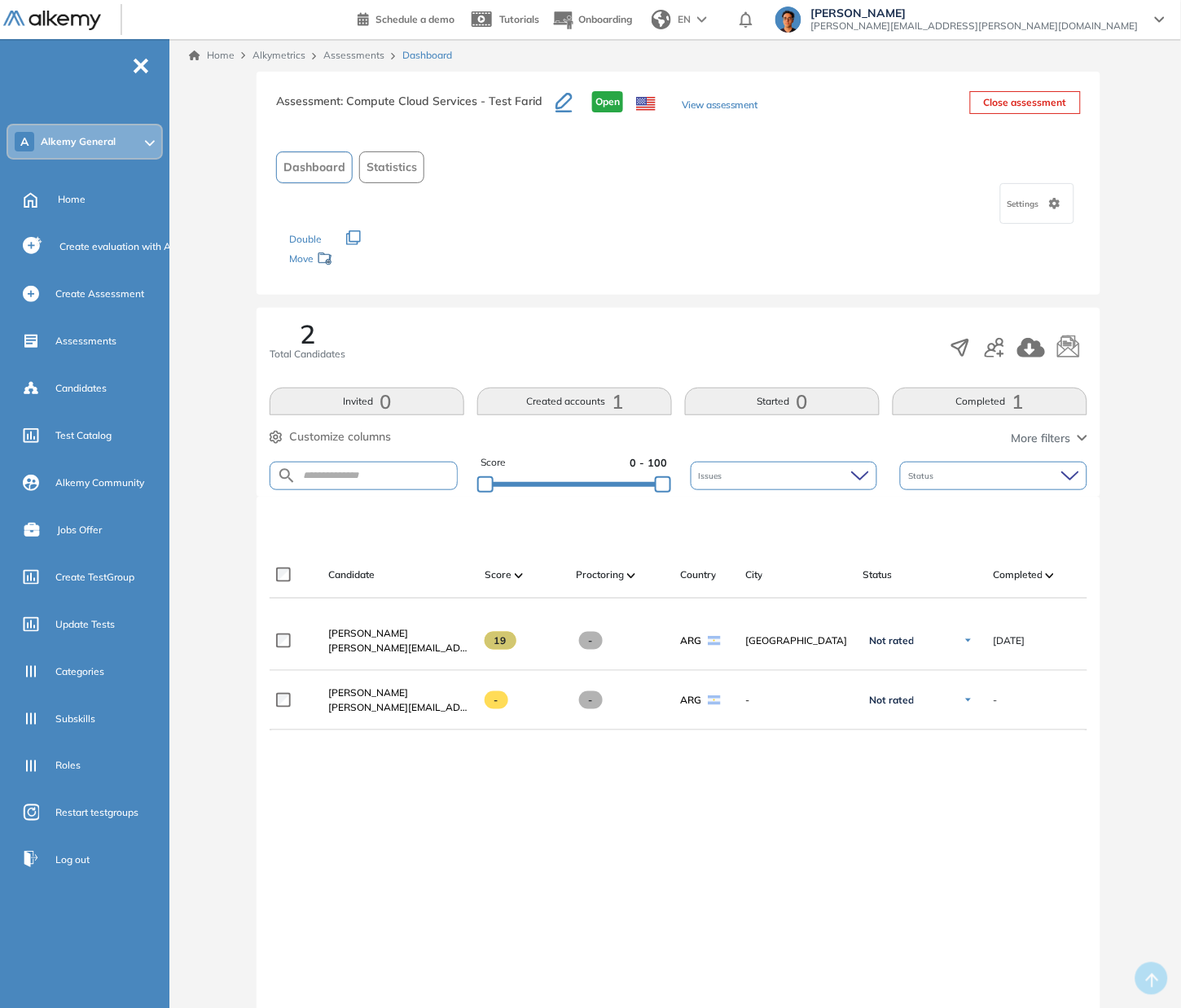
click at [995, 406] on button "Completed 1" at bounding box center [989, 401] width 195 height 28
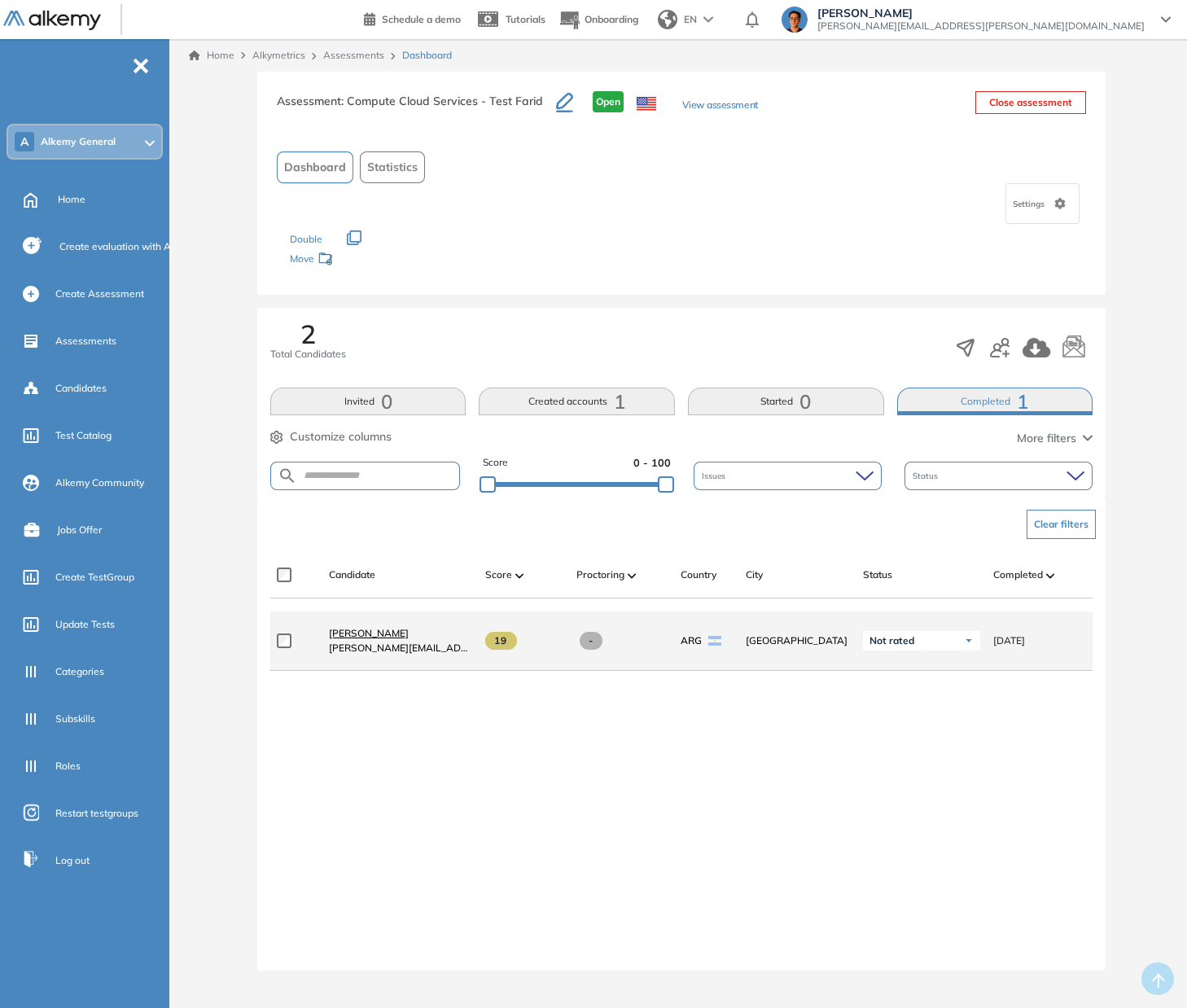
click at [369, 636] on span "[PERSON_NAME]" at bounding box center [369, 633] width 80 height 12
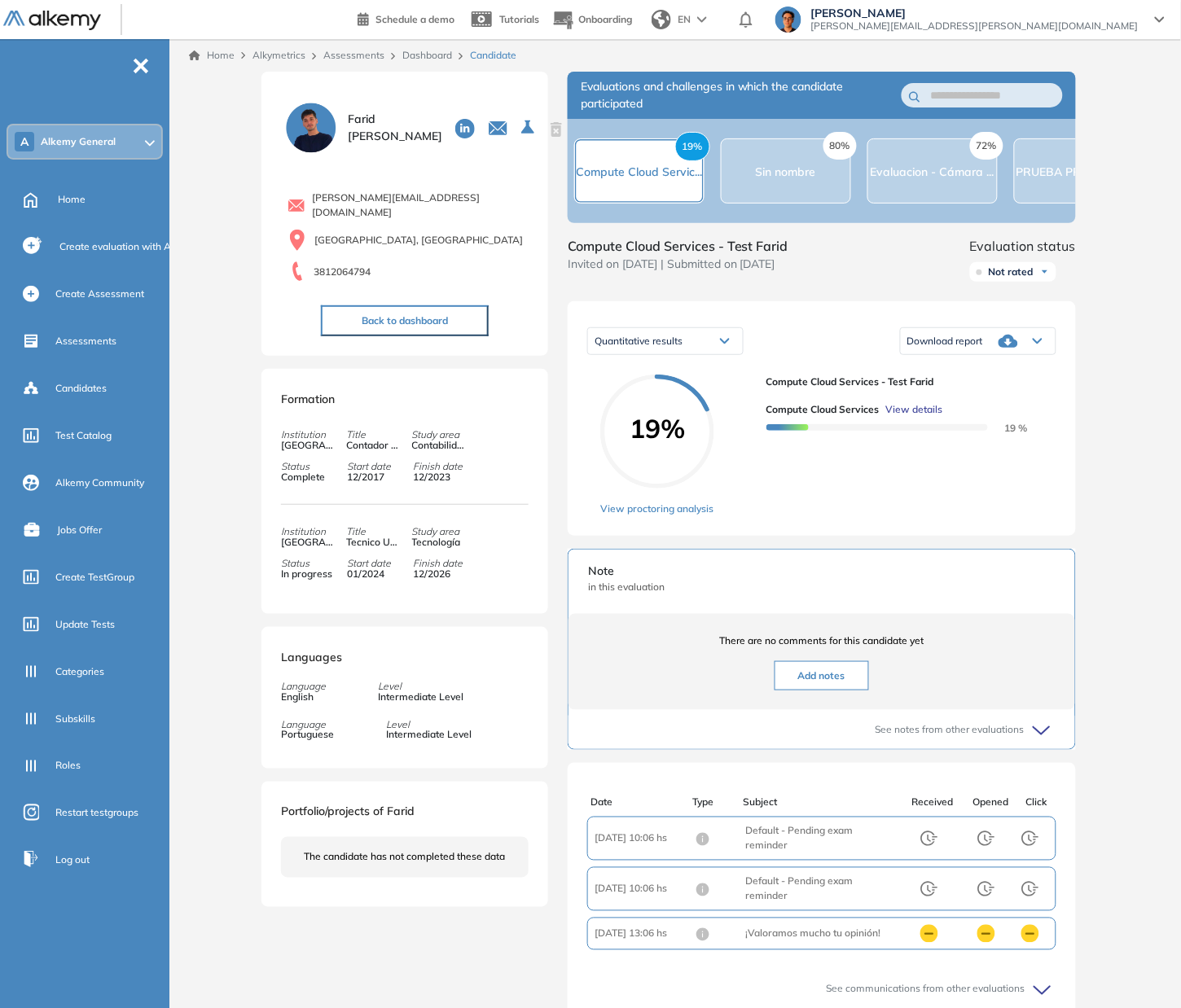
click at [897, 416] on span "View details" at bounding box center [913, 409] width 57 height 15
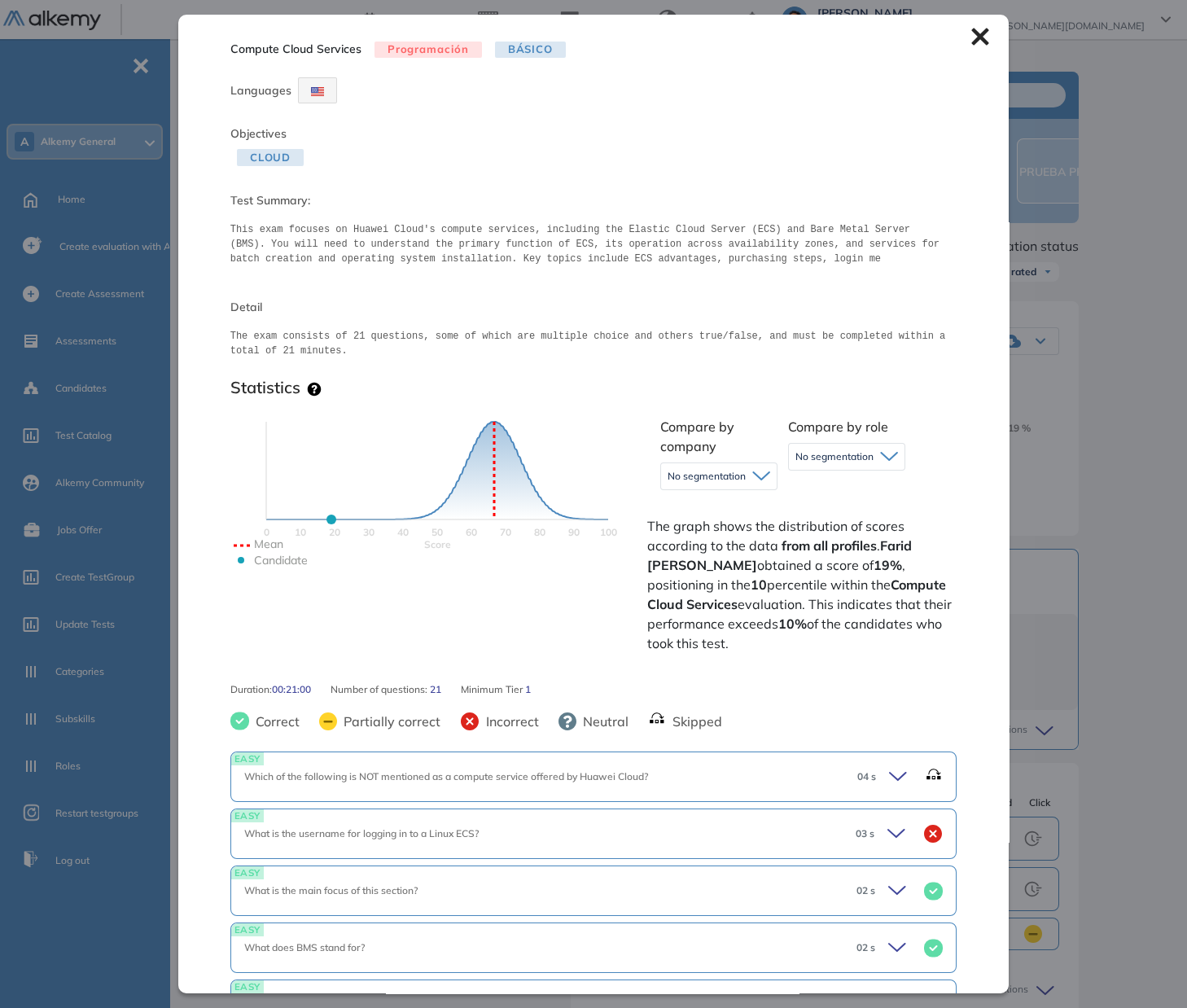
click at [972, 43] on icon at bounding box center [980, 37] width 17 height 17
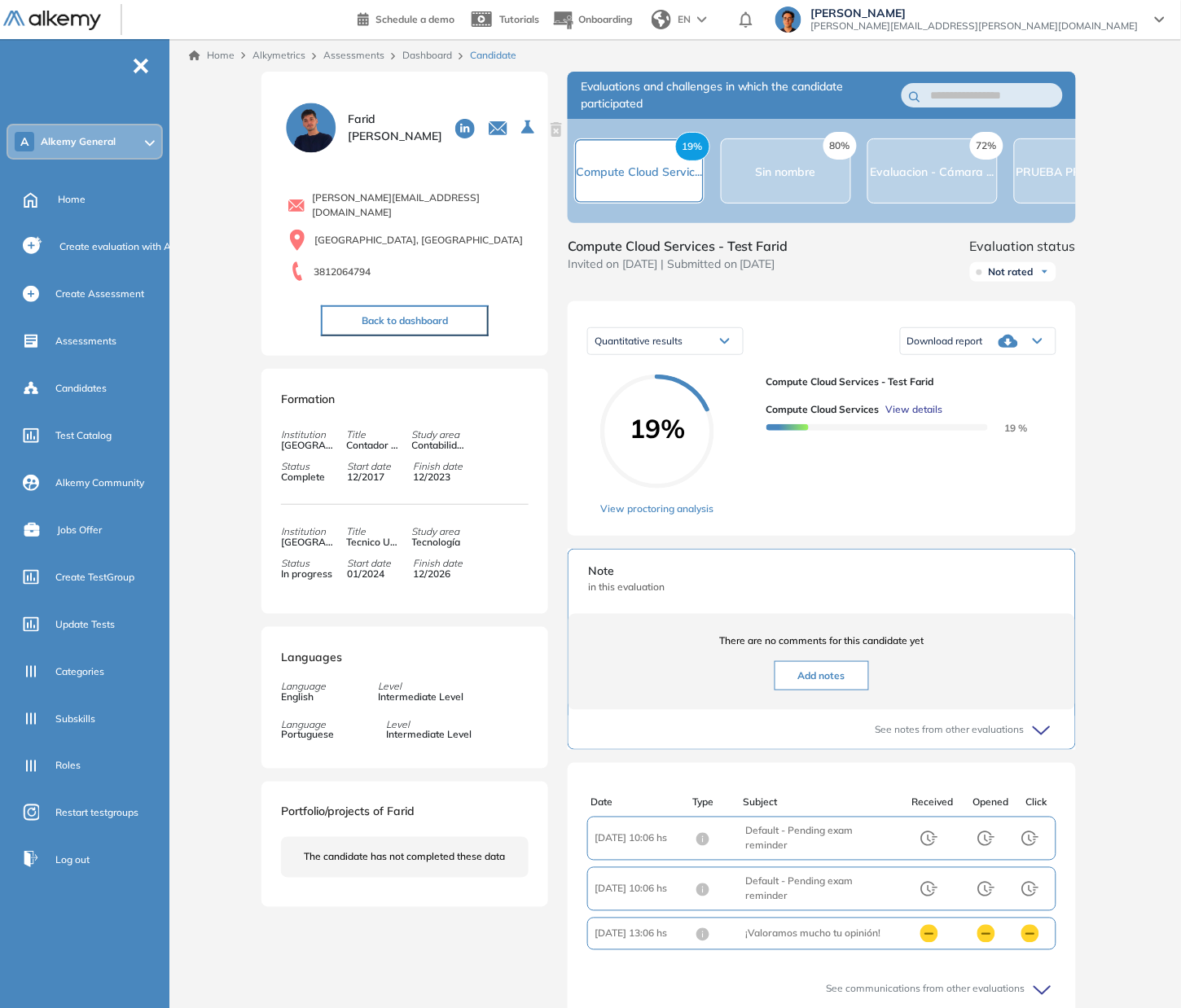
click at [976, 339] on span "Download report" at bounding box center [945, 340] width 76 height 13
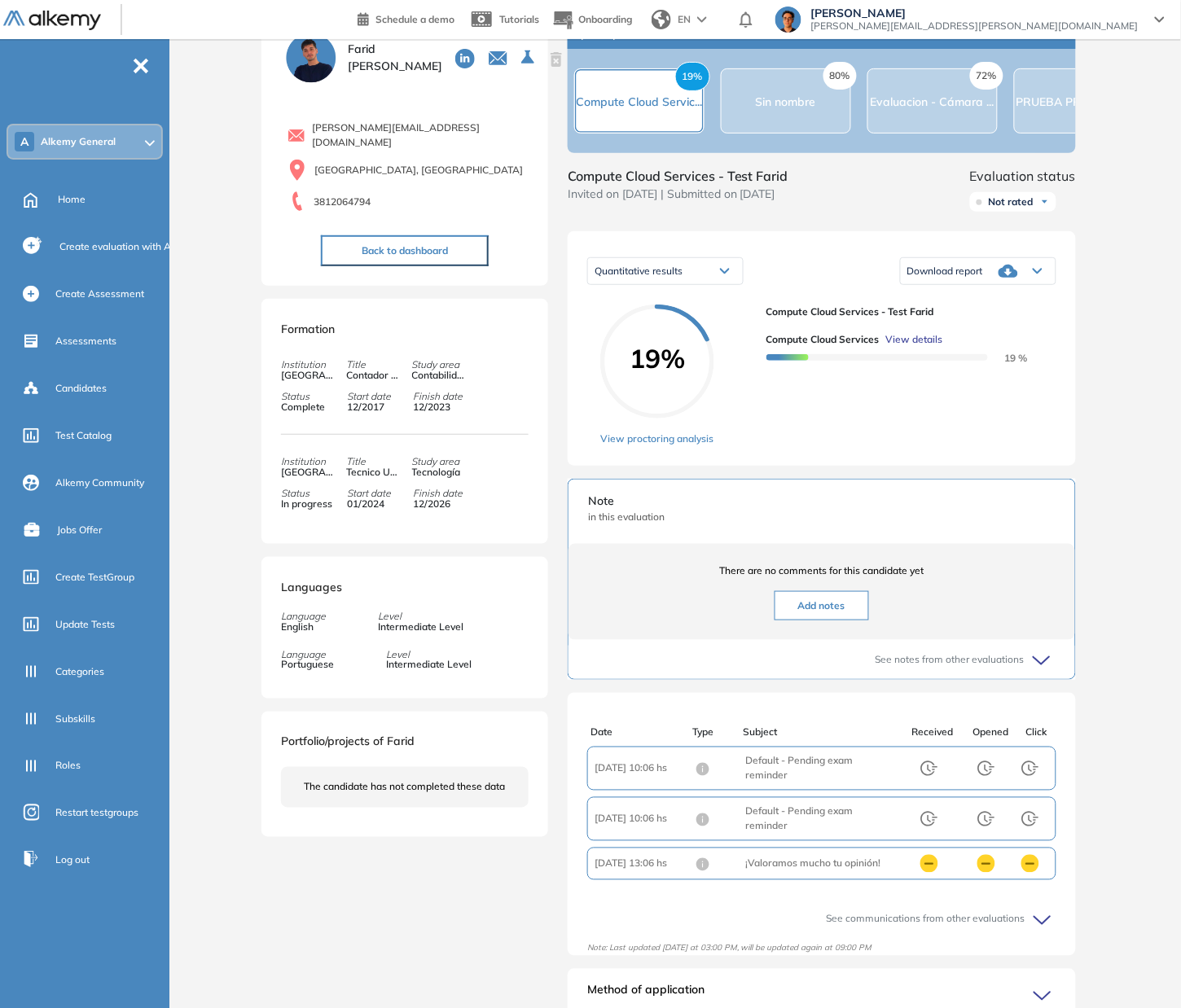
scroll to position [141, 0]
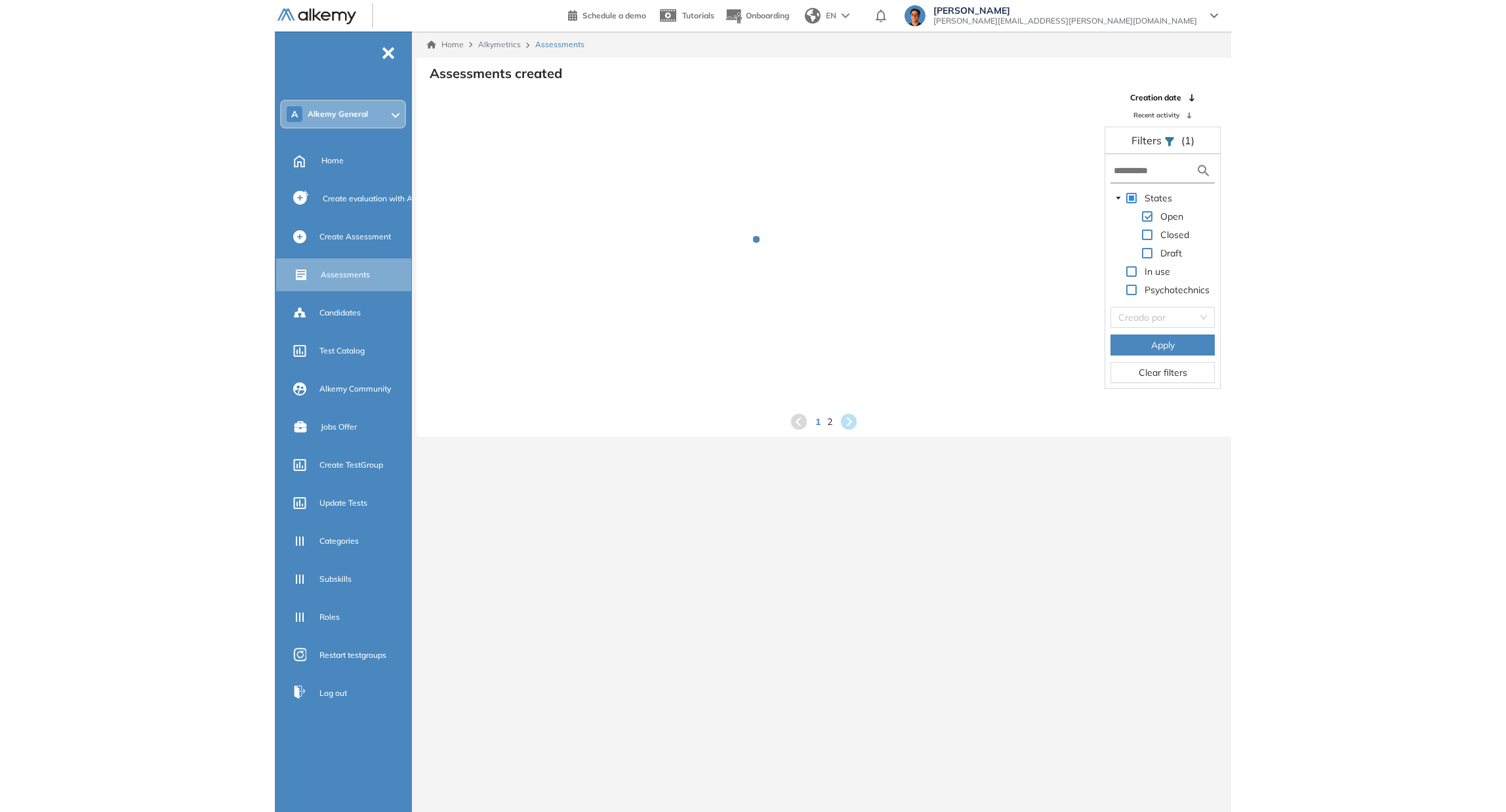
scroll to position [31, 0]
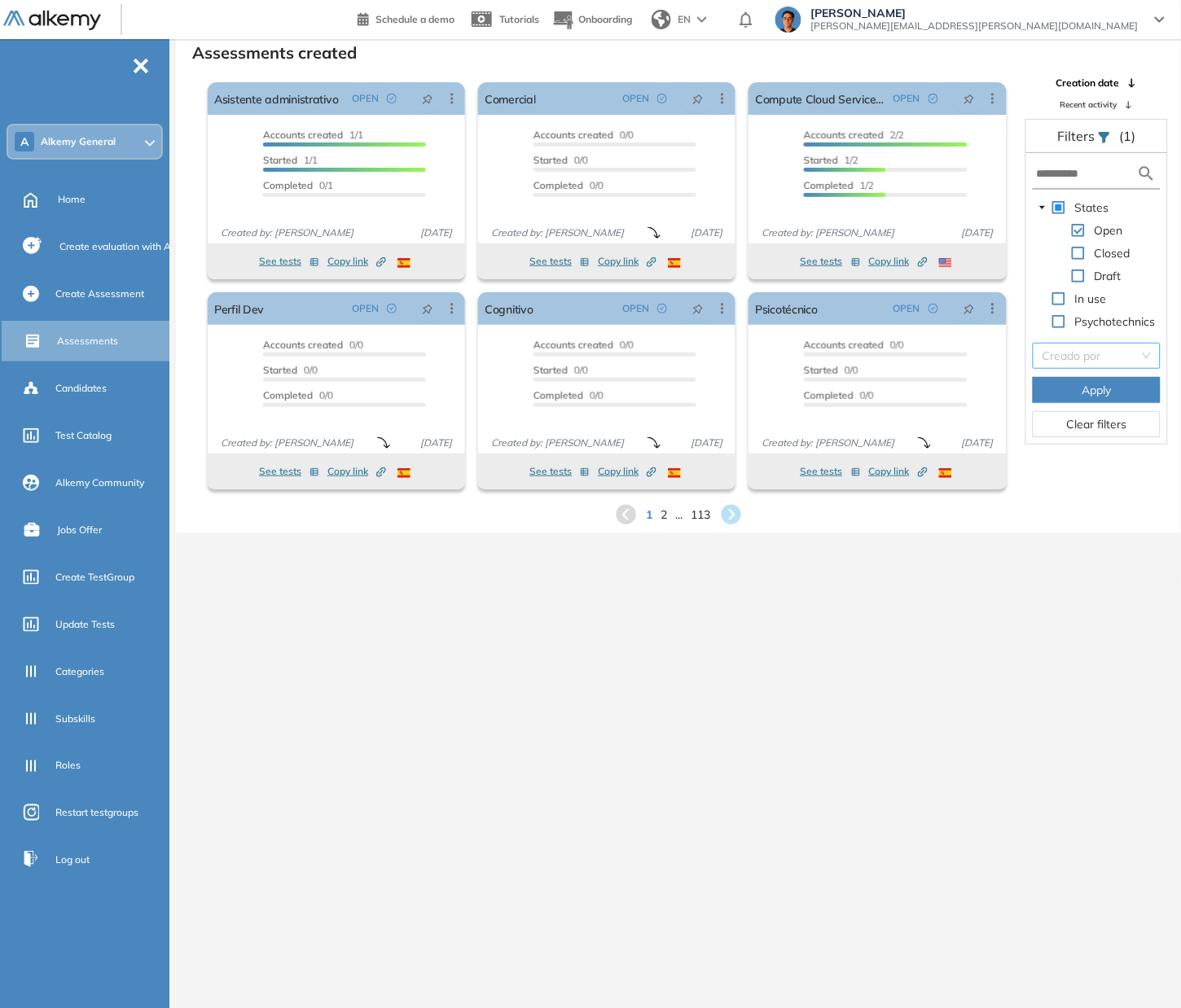
click at [1131, 362] on input "search" at bounding box center [1090, 355] width 97 height 24
type input "****"
click at [1093, 377] on div "[PERSON_NAME]" at bounding box center [1096, 386] width 108 height 18
click at [1096, 399] on button "Apply" at bounding box center [1096, 390] width 128 height 26
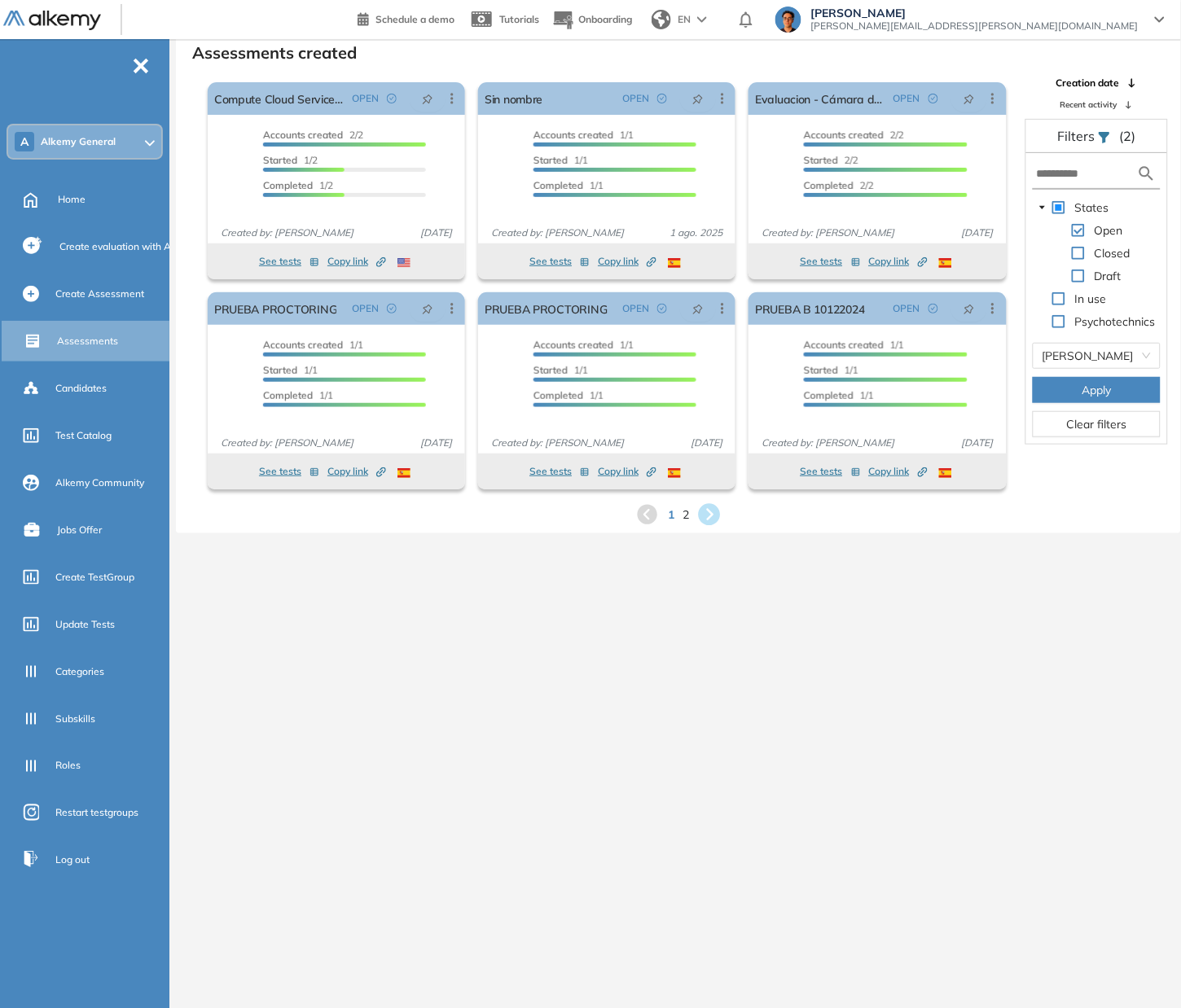
click at [720, 514] on icon at bounding box center [710, 515] width 22 height 22
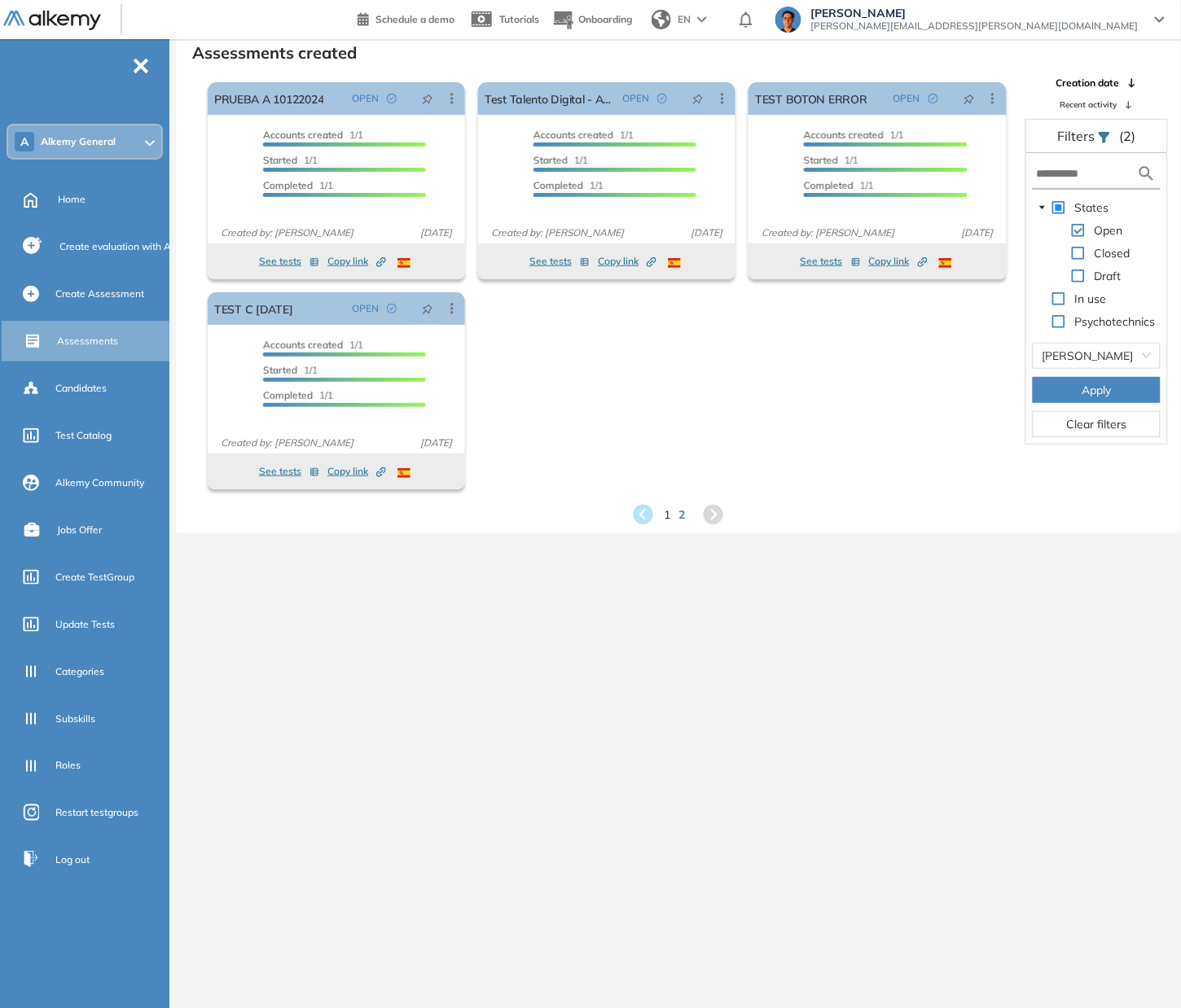
click at [711, 506] on icon at bounding box center [714, 515] width 20 height 20
click at [643, 523] on icon at bounding box center [644, 515] width 22 height 22
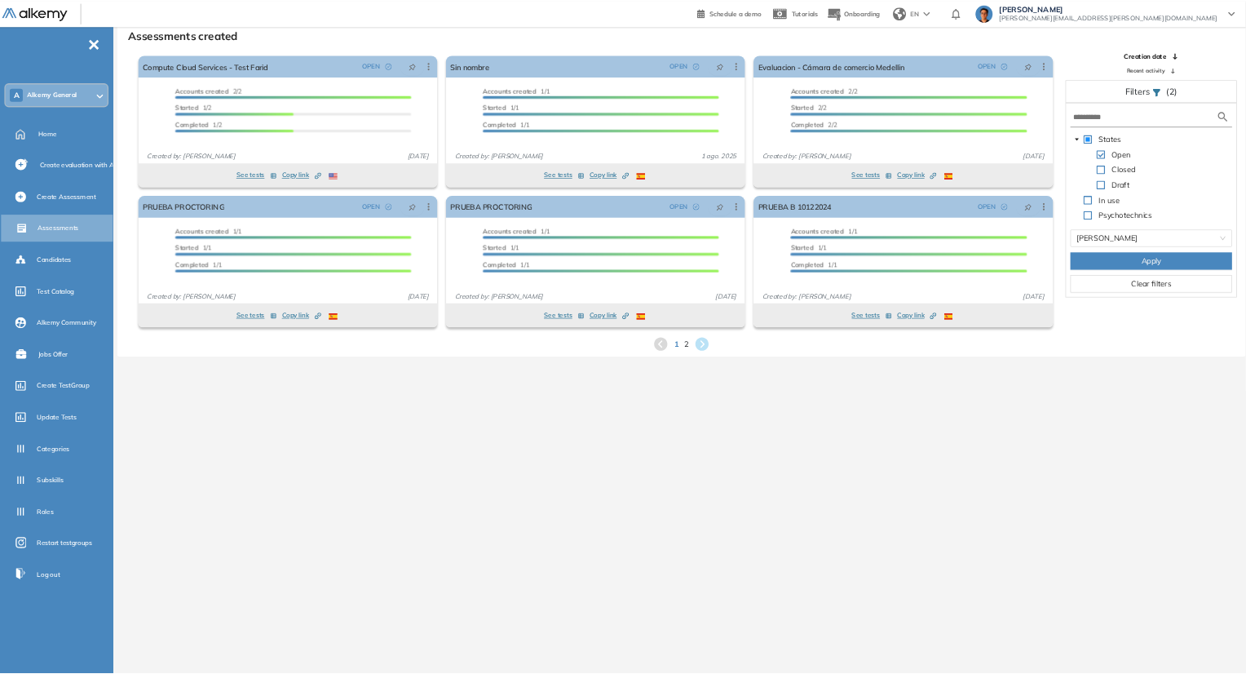
scroll to position [39, 0]
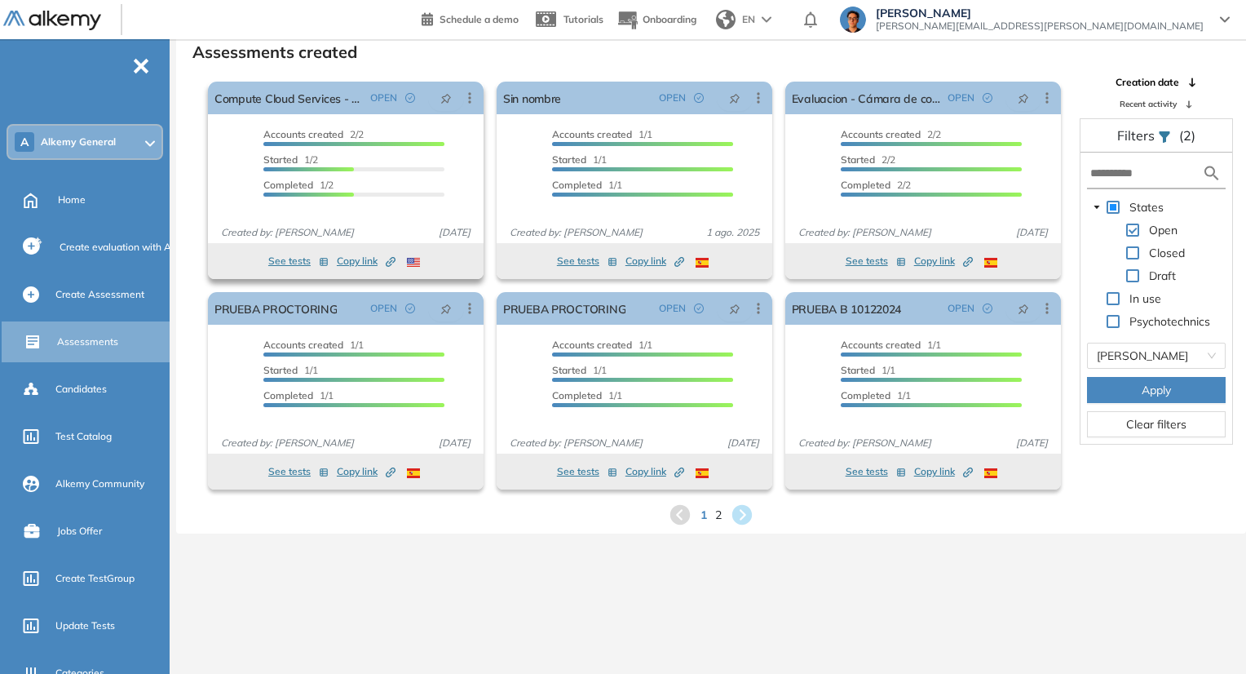
click at [383, 264] on span "Copy link Created by potrace 1.16, written by [PERSON_NAME] [DATE]-[DATE]" at bounding box center [366, 261] width 59 height 15
